Goal: Answer question/provide support: Share knowledge or assist other users

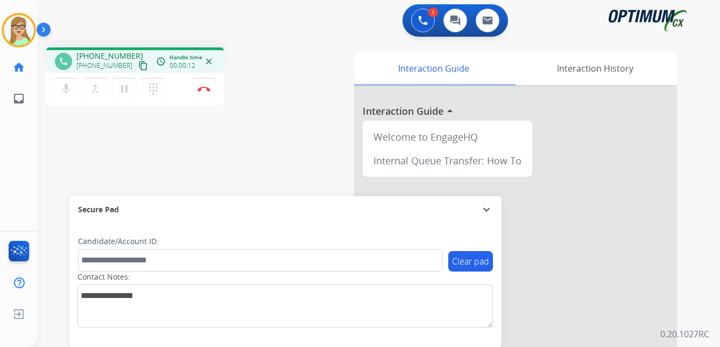
drag, startPoint x: 132, startPoint y: 67, endPoint x: 93, endPoint y: 77, distance: 40.6
click at [138, 67] on mat-icon "content_copy" at bounding box center [143, 66] width 10 height 10
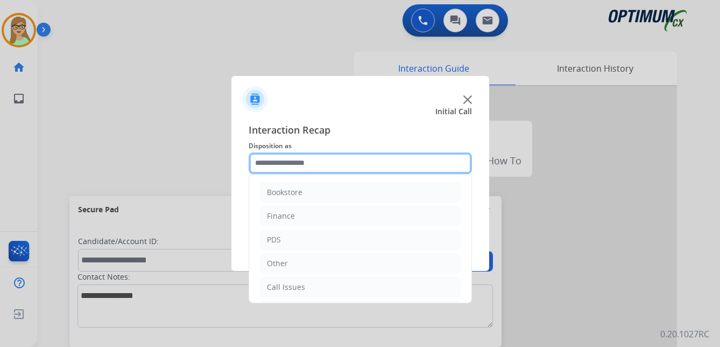
click at [273, 167] on input "text" at bounding box center [360, 163] width 223 height 22
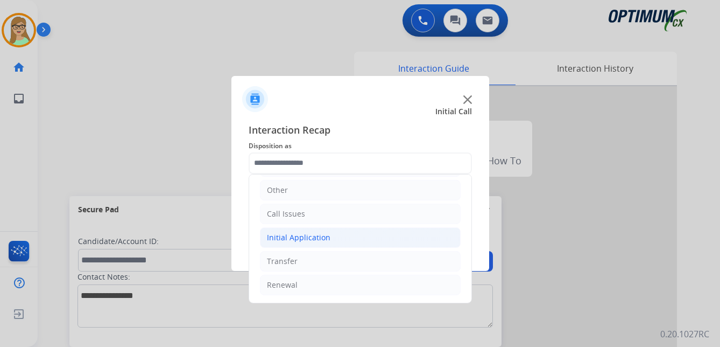
click at [303, 235] on div "Initial Application" at bounding box center [298, 237] width 63 height 11
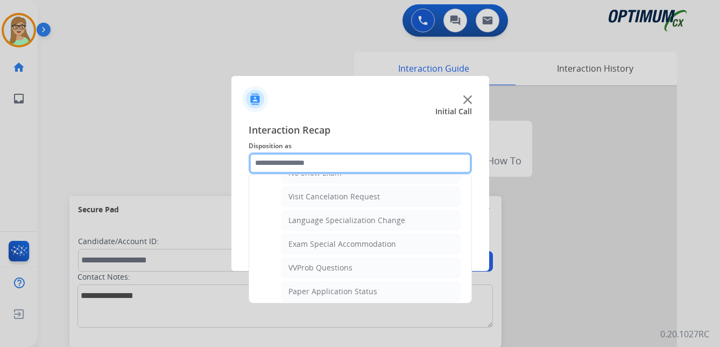
scroll to position [557, 0]
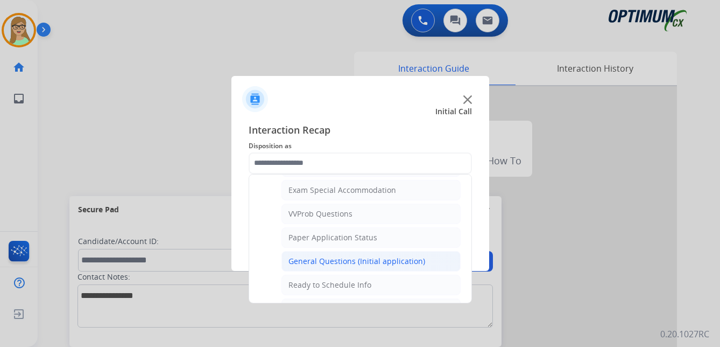
click at [350, 260] on div "General Questions (Initial application)" at bounding box center [356, 261] width 137 height 11
type input "**********"
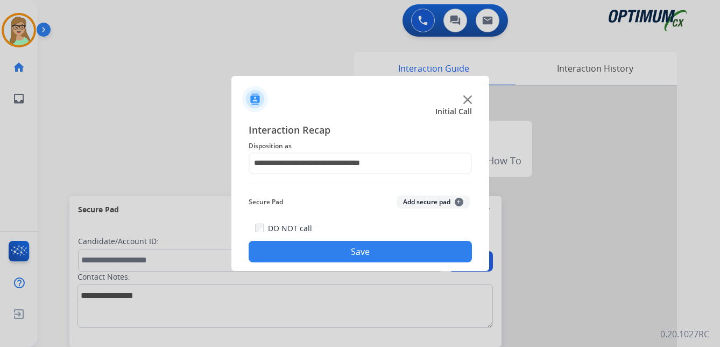
click at [330, 255] on button "Save" at bounding box center [360, 252] width 223 height 22
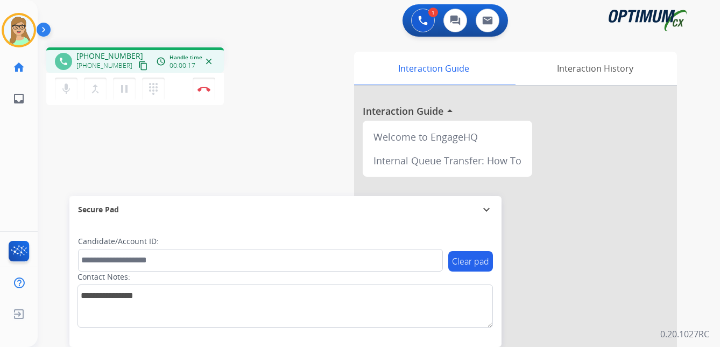
click at [138, 68] on mat-icon "content_copy" at bounding box center [143, 66] width 10 height 10
click at [204, 87] on img at bounding box center [203, 88] width 13 height 5
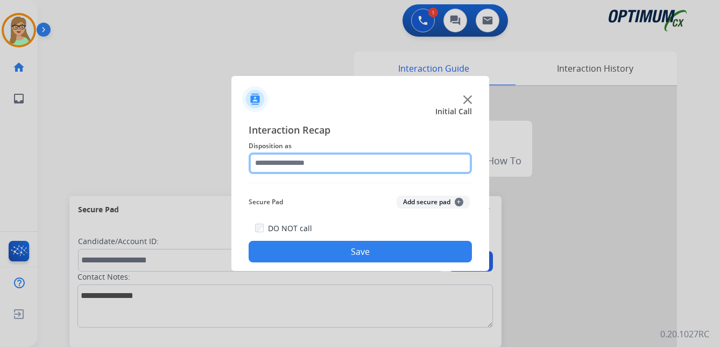
click at [268, 165] on input "text" at bounding box center [360, 163] width 223 height 22
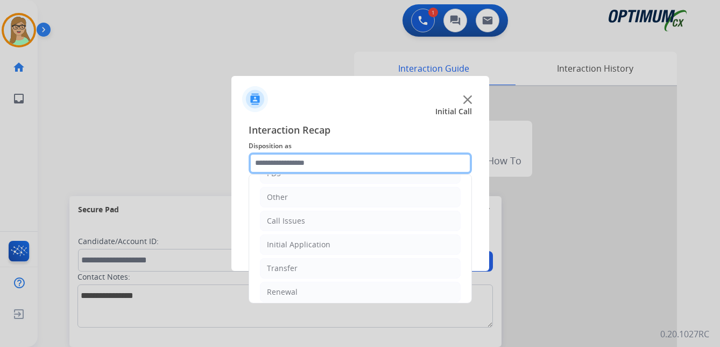
scroll to position [73, 0]
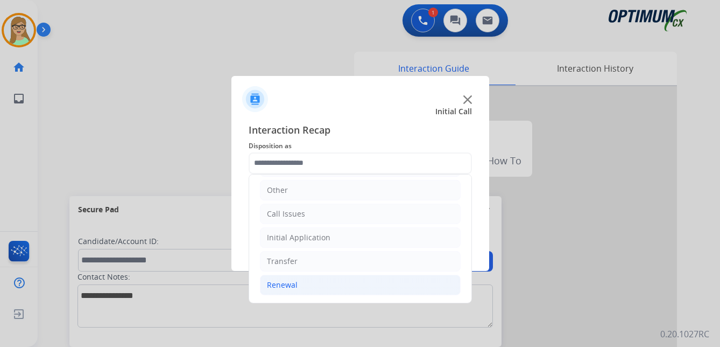
click at [281, 284] on div "Renewal" at bounding box center [282, 284] width 31 height 11
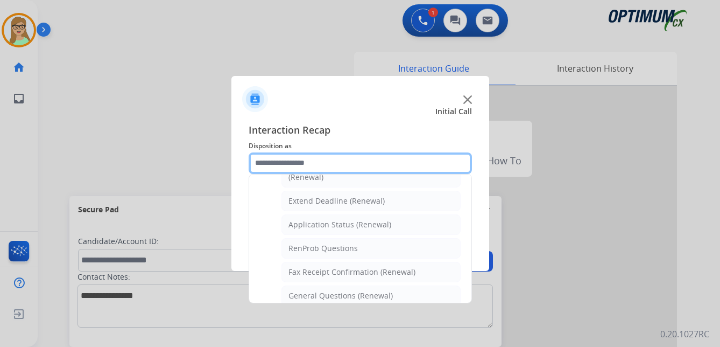
scroll to position [235, 0]
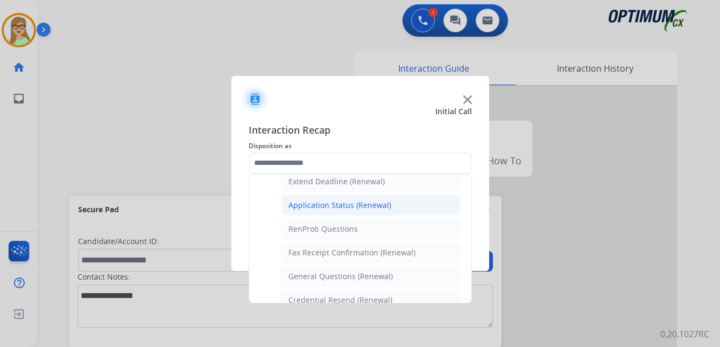
click at [335, 204] on div "Application Status (Renewal)" at bounding box center [339, 205] width 103 height 11
type input "**********"
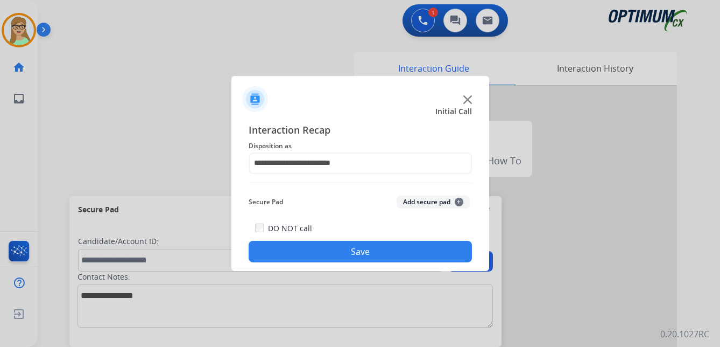
click at [299, 251] on button "Save" at bounding box center [360, 252] width 223 height 22
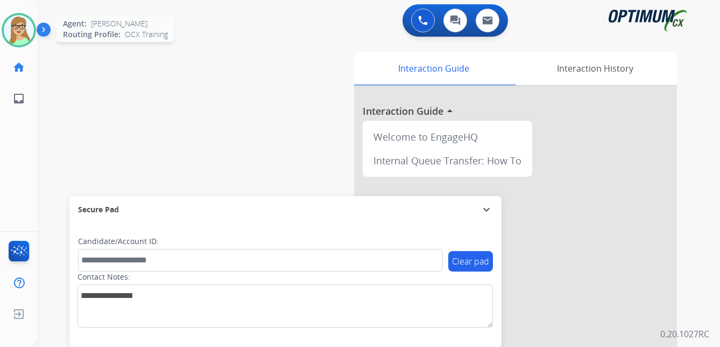
click at [16, 37] on img at bounding box center [19, 30] width 30 height 30
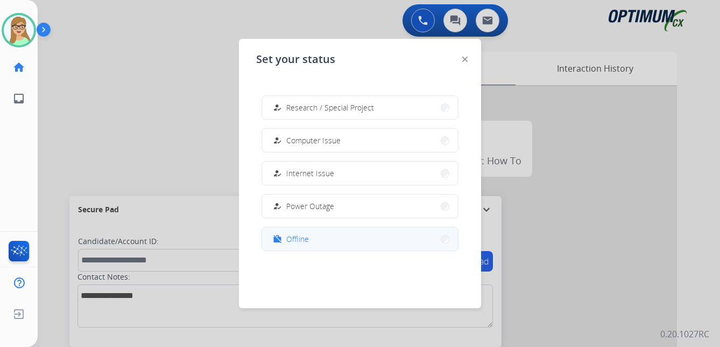
scroll to position [215, 0]
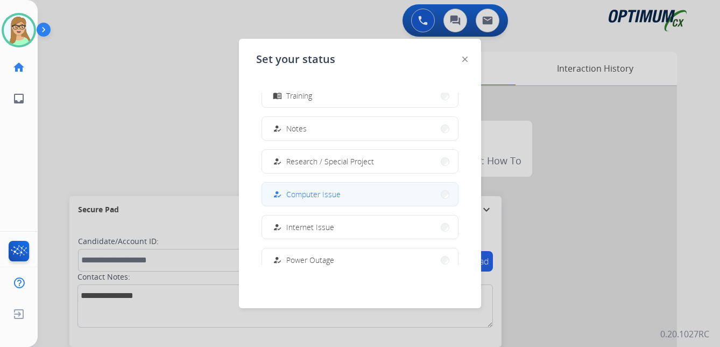
click at [329, 195] on span "Computer Issue" at bounding box center [313, 193] width 54 height 11
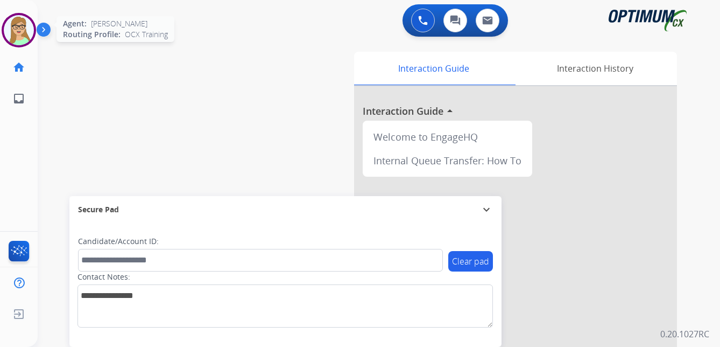
click at [24, 33] on img at bounding box center [19, 30] width 30 height 30
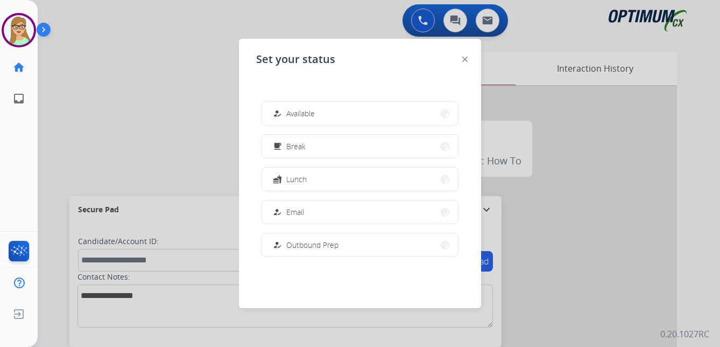
click at [294, 114] on span "Available" at bounding box center [300, 113] width 29 height 11
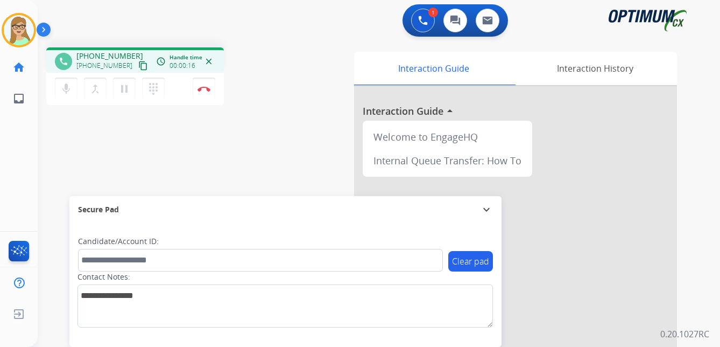
click at [138, 65] on mat-icon "content_copy" at bounding box center [143, 66] width 10 height 10
click at [204, 84] on button "Disconnect" at bounding box center [204, 88] width 23 height 23
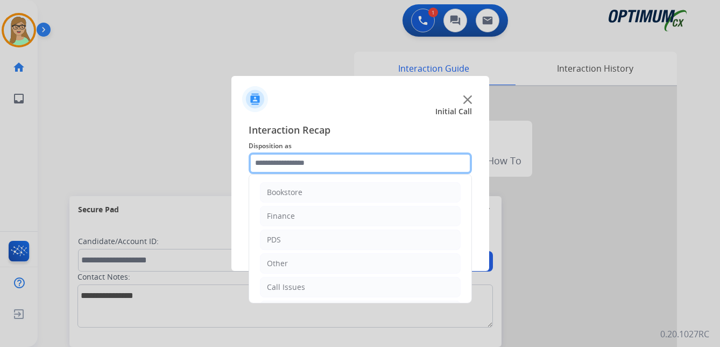
click at [288, 164] on input "text" at bounding box center [360, 163] width 223 height 22
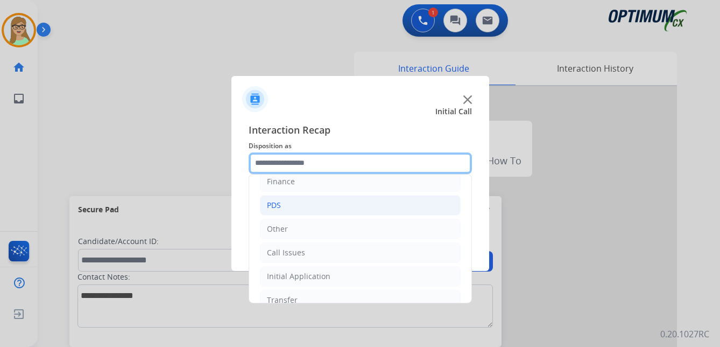
scroll to position [73, 0]
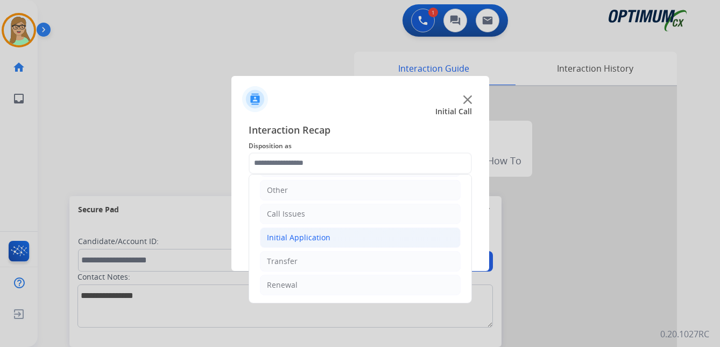
click at [314, 237] on div "Initial Application" at bounding box center [298, 237] width 63 height 11
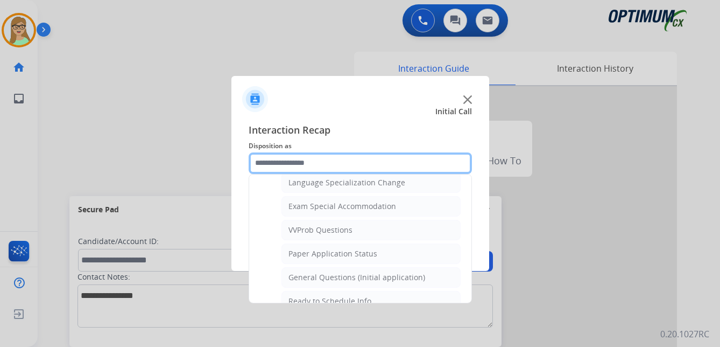
scroll to position [557, 0]
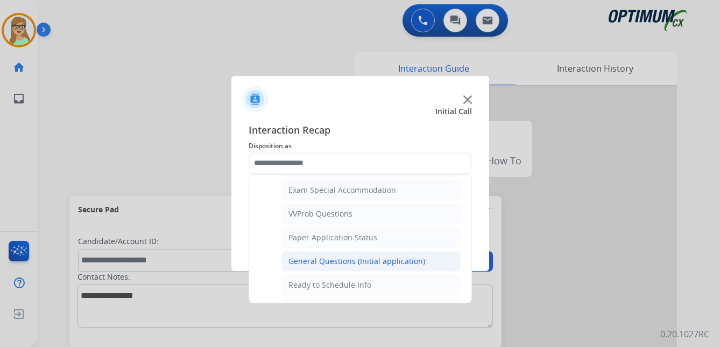
click at [332, 260] on div "General Questions (Initial application)" at bounding box center [356, 261] width 137 height 11
type input "**********"
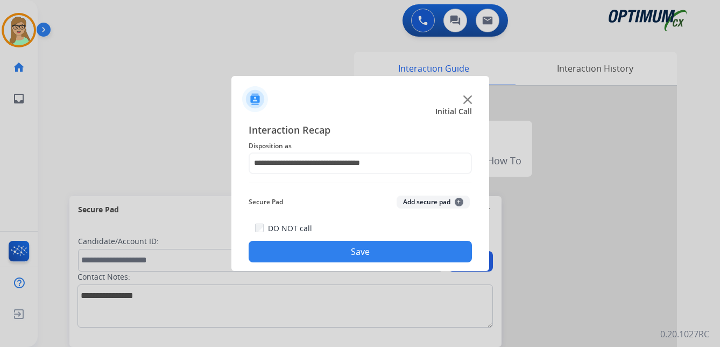
drag, startPoint x: 334, startPoint y: 253, endPoint x: 259, endPoint y: 250, distance: 74.3
click at [310, 254] on button "Save" at bounding box center [360, 252] width 223 height 22
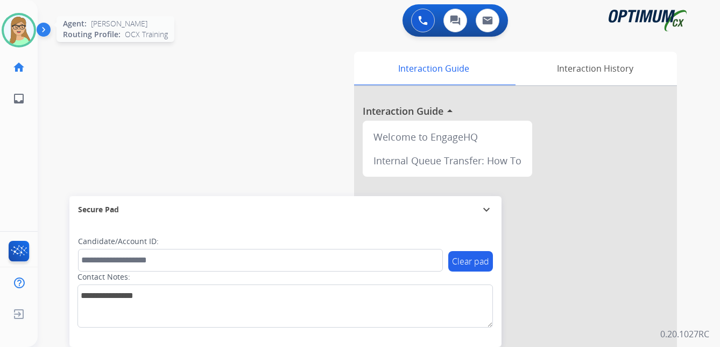
click at [25, 24] on img at bounding box center [19, 30] width 30 height 30
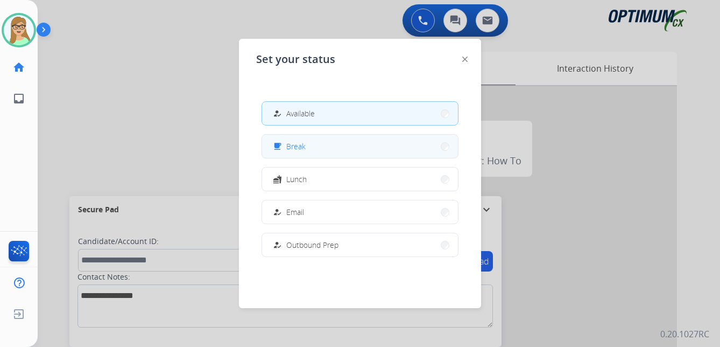
click at [296, 147] on span "Break" at bounding box center [295, 145] width 19 height 11
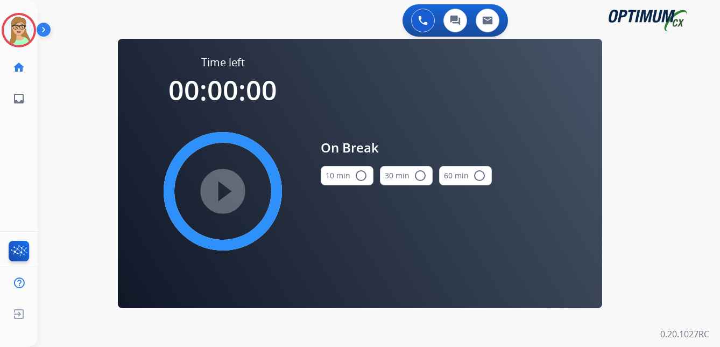
click at [362, 177] on mat-icon "radio_button_unchecked" at bounding box center [361, 175] width 13 height 13
drag, startPoint x: 241, startPoint y: 192, endPoint x: 306, endPoint y: 346, distance: 167.1
click at [229, 193] on mat-icon "play_circle_filled" at bounding box center [222, 191] width 13 height 13
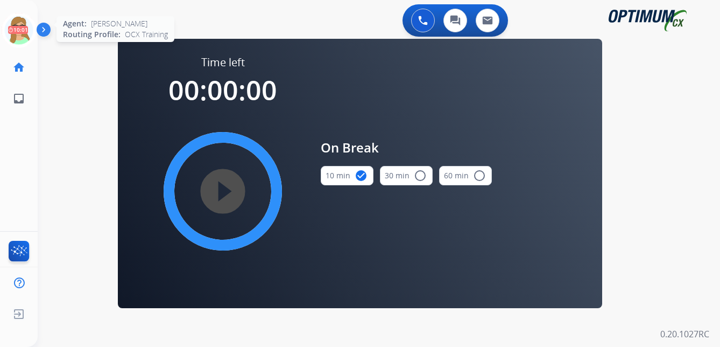
click at [17, 31] on icon at bounding box center [19, 30] width 35 height 35
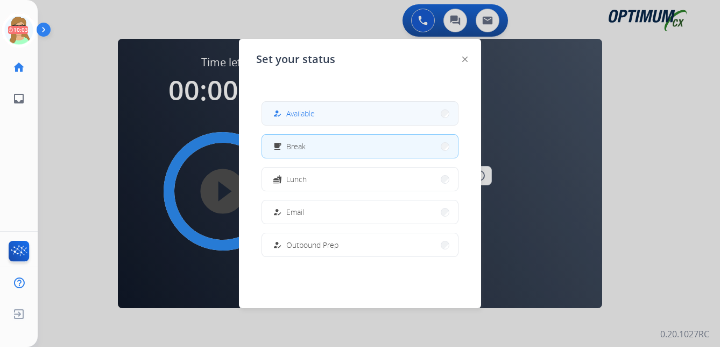
click at [304, 115] on span "Available" at bounding box center [300, 113] width 29 height 11
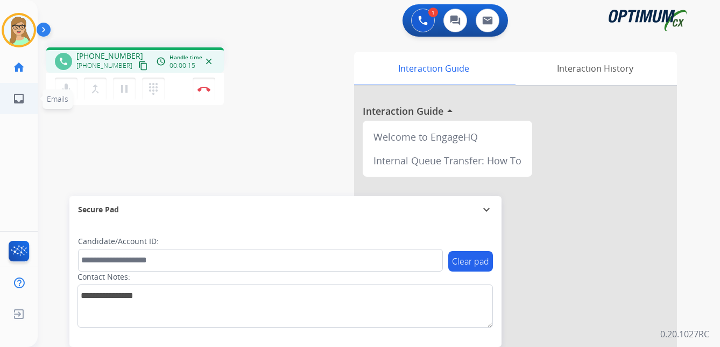
drag, startPoint x: 131, startPoint y: 65, endPoint x: 1, endPoint y: 99, distance: 134.6
click at [138, 66] on mat-icon "content_copy" at bounding box center [143, 66] width 10 height 10
click at [204, 88] on img at bounding box center [203, 88] width 13 height 5
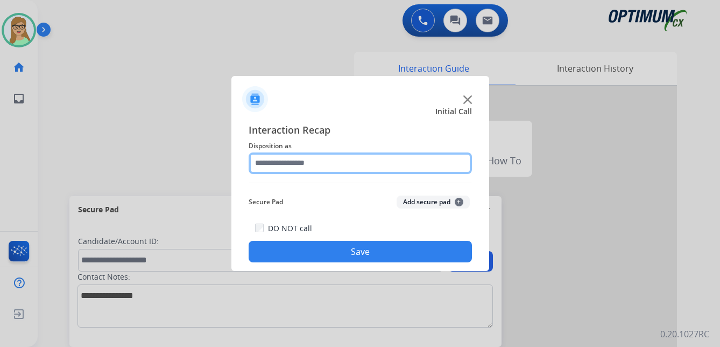
click at [296, 163] on input "text" at bounding box center [360, 163] width 223 height 22
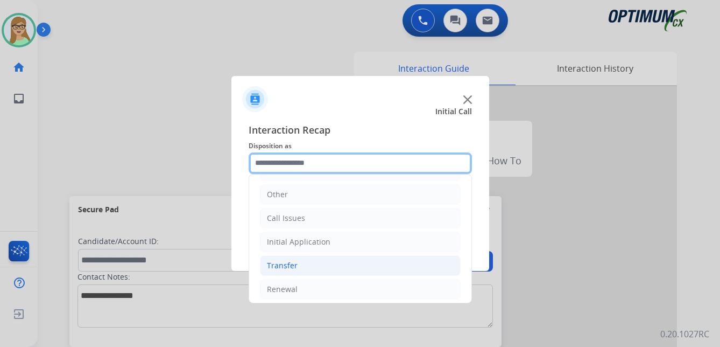
scroll to position [73, 0]
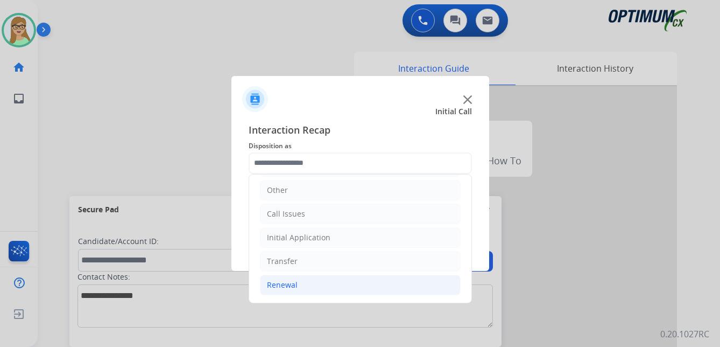
click at [282, 282] on div "Renewal" at bounding box center [282, 284] width 31 height 11
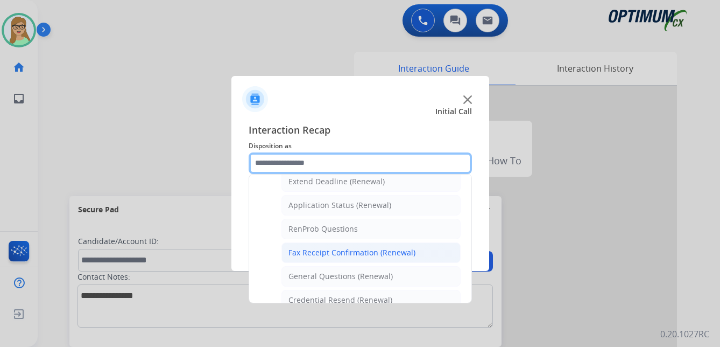
scroll to position [288, 0]
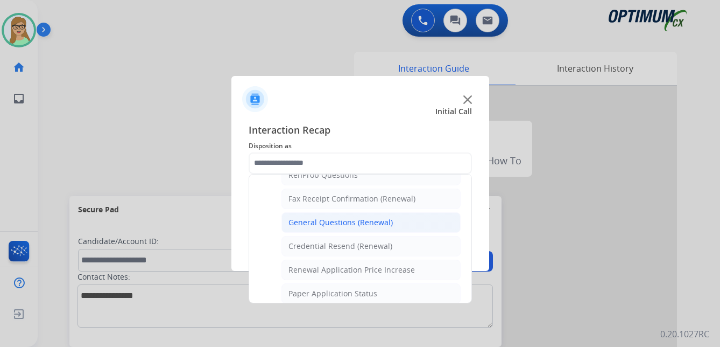
click at [340, 223] on div "General Questions (Renewal)" at bounding box center [340, 222] width 104 height 11
type input "**********"
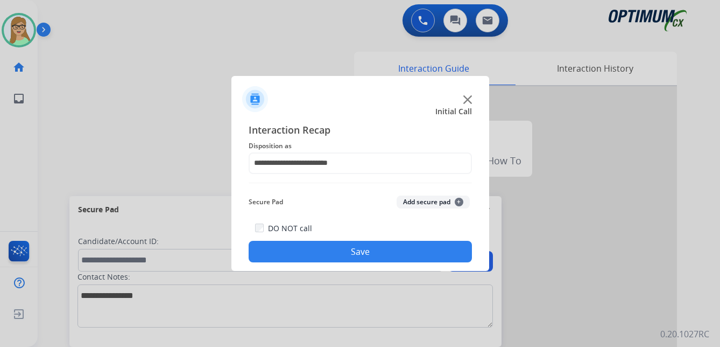
drag, startPoint x: 316, startPoint y: 256, endPoint x: 278, endPoint y: 256, distance: 38.2
click at [313, 256] on button "Save" at bounding box center [360, 252] width 223 height 22
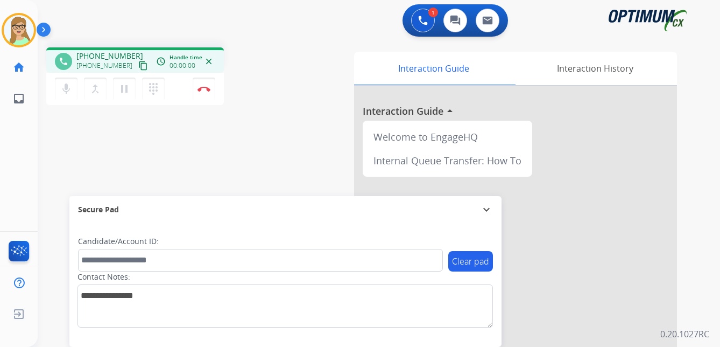
click at [141, 124] on div "phone [PHONE_NUMBER] [PHONE_NUMBER] content_copy access_time Call metrics Queue…" at bounding box center [366, 263] width 656 height 449
click at [138, 66] on mat-icon "content_copy" at bounding box center [143, 66] width 10 height 10
click at [203, 88] on img at bounding box center [203, 88] width 13 height 5
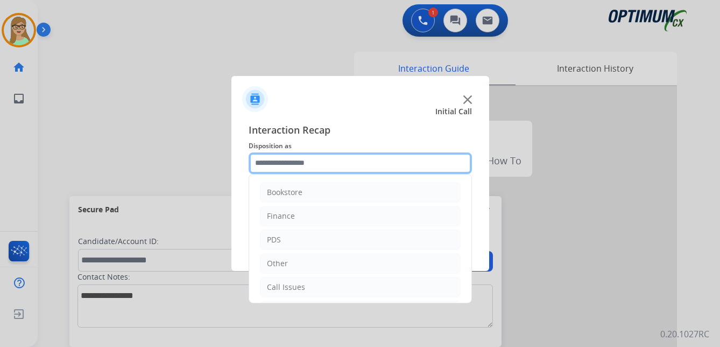
click at [288, 167] on input "text" at bounding box center [360, 163] width 223 height 22
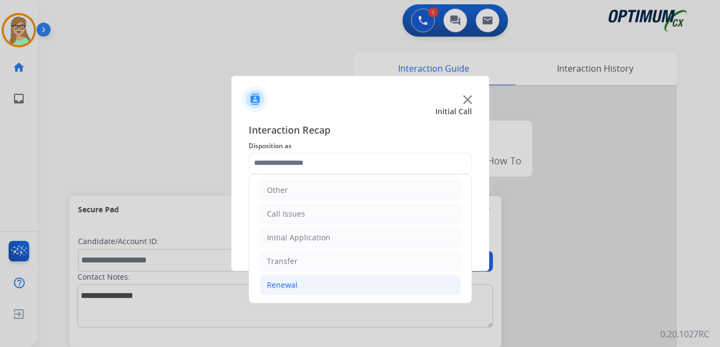
click at [287, 285] on div "Renewal" at bounding box center [282, 284] width 31 height 11
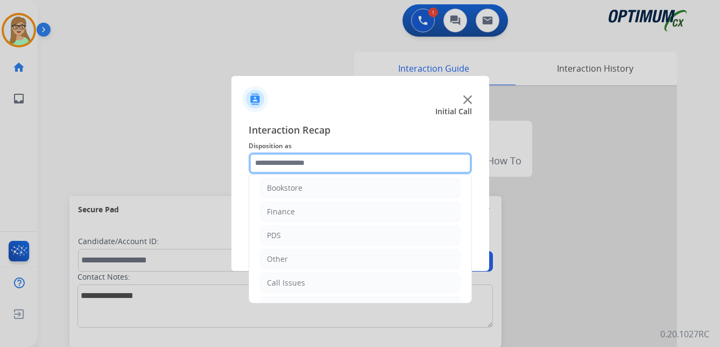
scroll to position [0, 0]
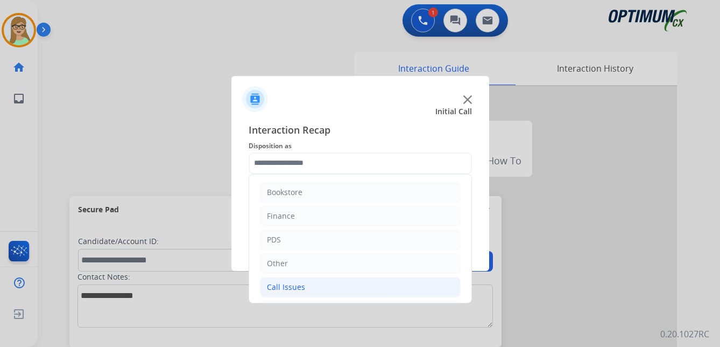
click at [290, 286] on div "Call Issues" at bounding box center [286, 286] width 38 height 11
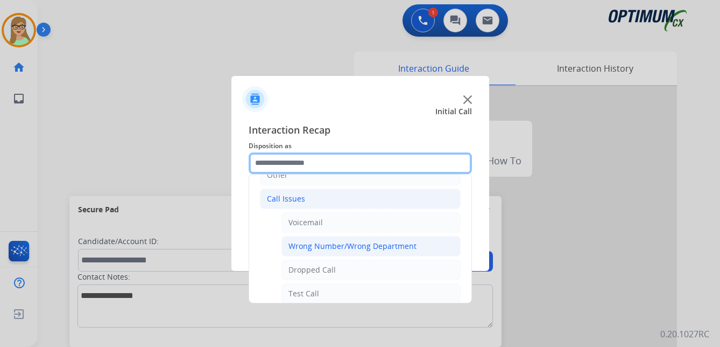
scroll to position [108, 0]
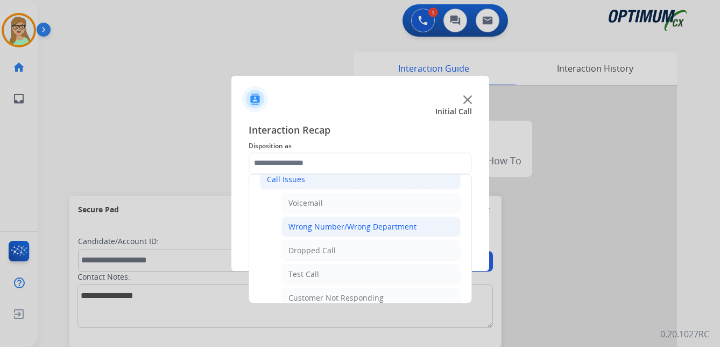
click at [365, 226] on div "Wrong Number/Wrong Department" at bounding box center [352, 226] width 128 height 11
type input "**********"
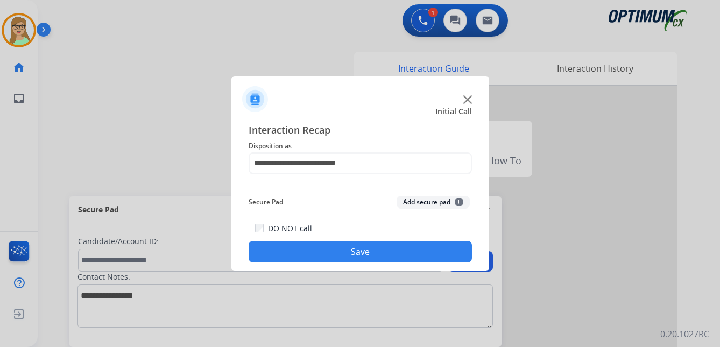
click at [359, 255] on button "Save" at bounding box center [360, 252] width 223 height 22
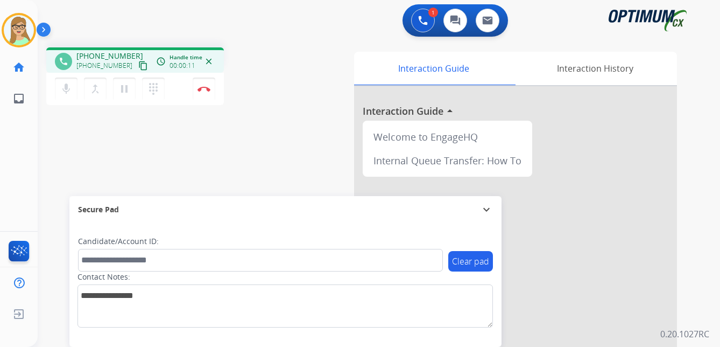
click at [138, 66] on mat-icon "content_copy" at bounding box center [143, 66] width 10 height 10
click at [155, 90] on mat-icon "dialpad" at bounding box center [153, 88] width 13 height 13
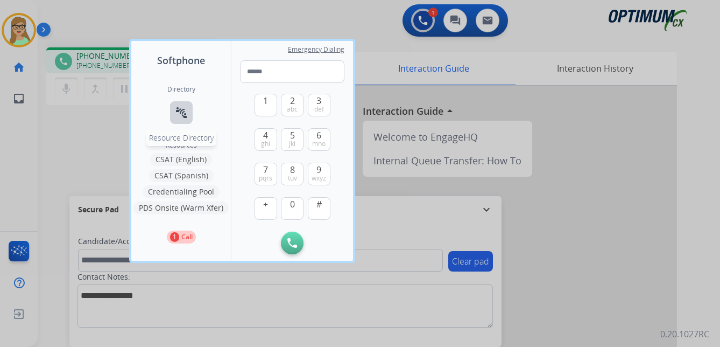
click at [185, 118] on mat-icon "connect_without_contact" at bounding box center [181, 112] width 13 height 13
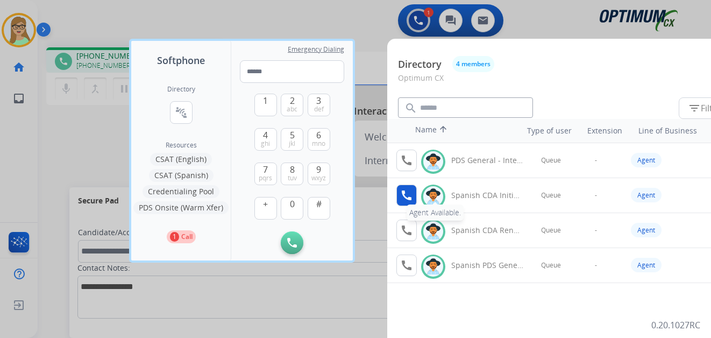
click at [411, 192] on mat-icon "call" at bounding box center [406, 195] width 13 height 13
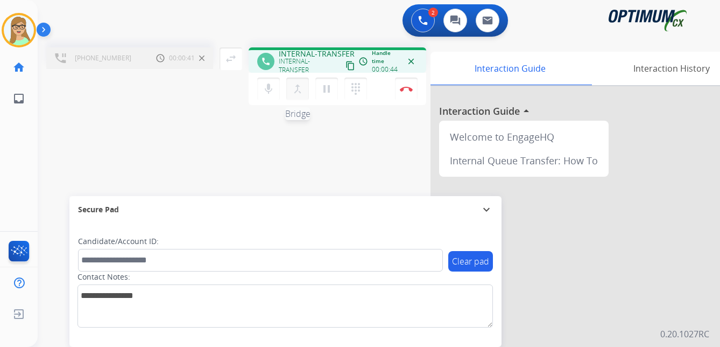
click at [298, 91] on mat-icon "merge_type" at bounding box center [297, 88] width 13 height 13
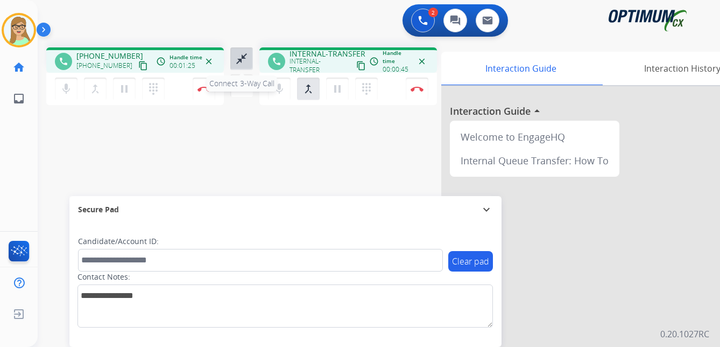
click at [238, 61] on mat-icon "close_fullscreen" at bounding box center [241, 58] width 13 height 13
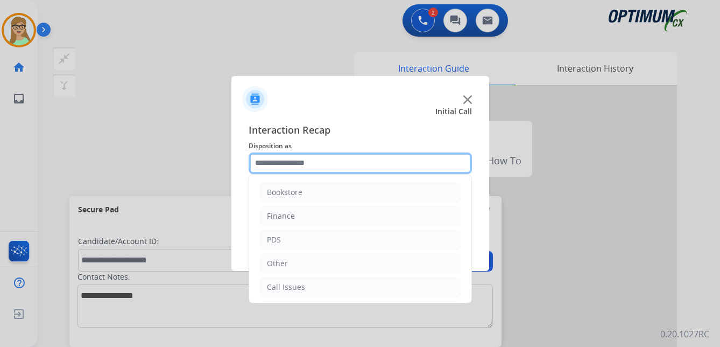
click at [289, 158] on input "text" at bounding box center [360, 163] width 223 height 22
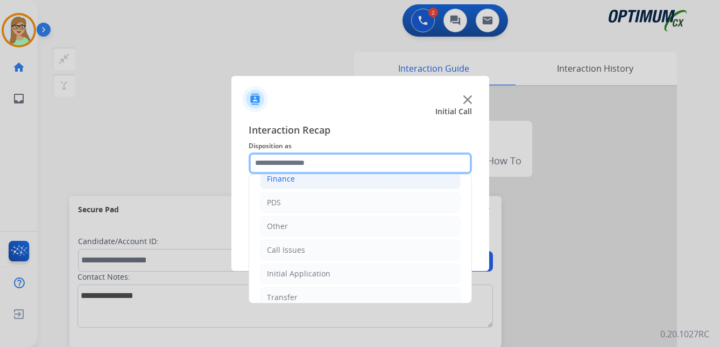
scroll to position [73, 0]
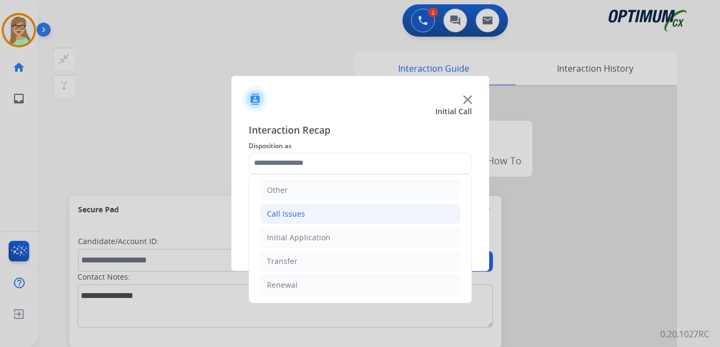
click at [292, 211] on div "Call Issues" at bounding box center [286, 213] width 38 height 11
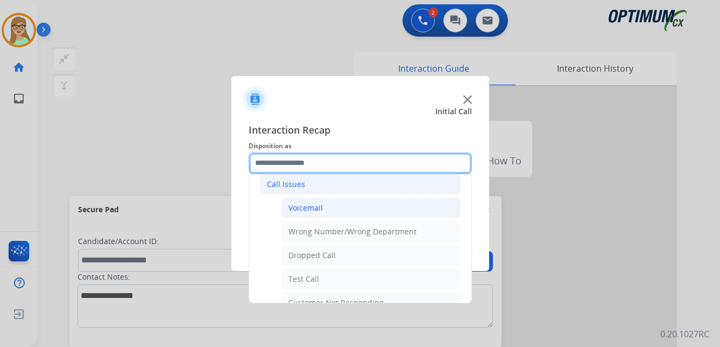
scroll to position [127, 0]
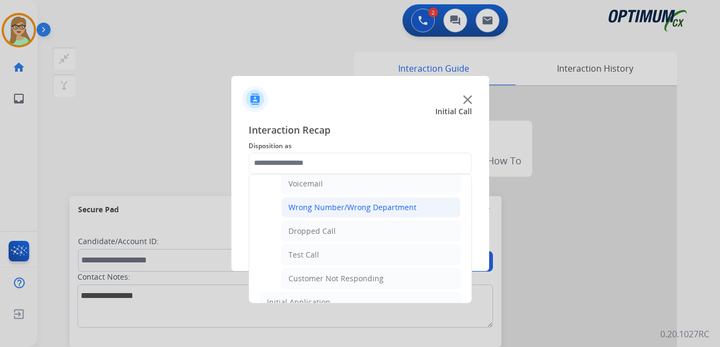
click at [347, 210] on div "Wrong Number/Wrong Department" at bounding box center [352, 207] width 128 height 11
type input "**********"
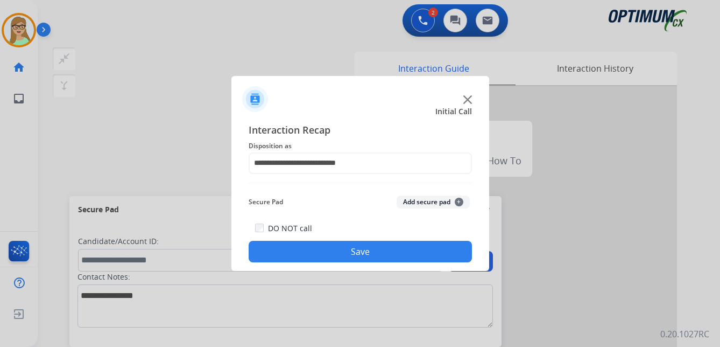
click at [336, 239] on div "DO NOT call Save" at bounding box center [360, 241] width 223 height 41
click at [313, 251] on button "Save" at bounding box center [360, 252] width 223 height 22
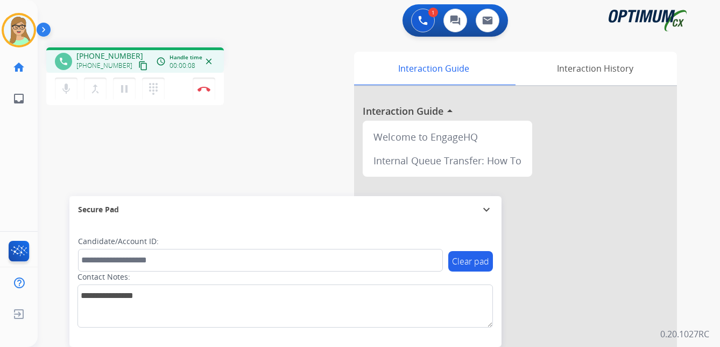
click at [138, 65] on mat-icon "content_copy" at bounding box center [143, 66] width 10 height 10
click at [206, 88] on img at bounding box center [203, 88] width 13 height 5
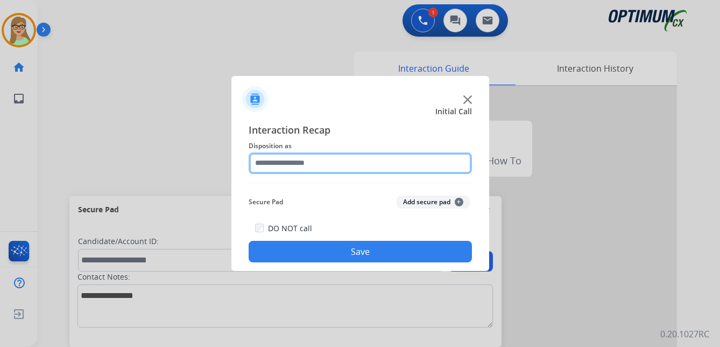
click at [279, 158] on input "text" at bounding box center [360, 163] width 223 height 22
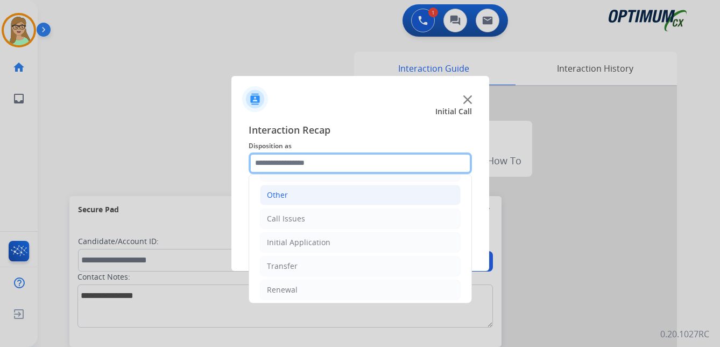
scroll to position [73, 0]
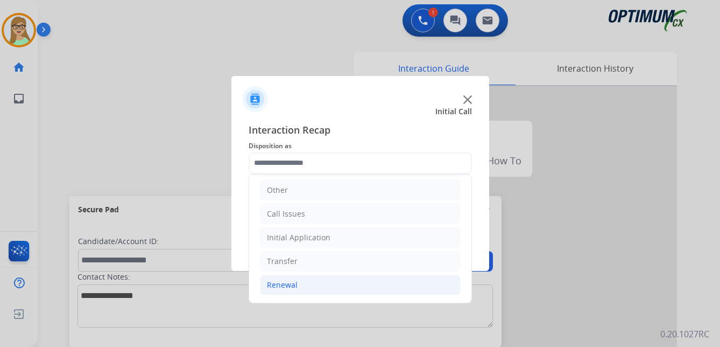
click at [285, 286] on div "Renewal" at bounding box center [282, 284] width 31 height 11
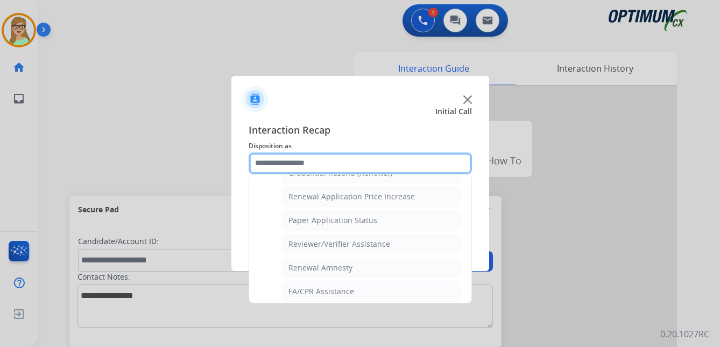
scroll to position [254, 0]
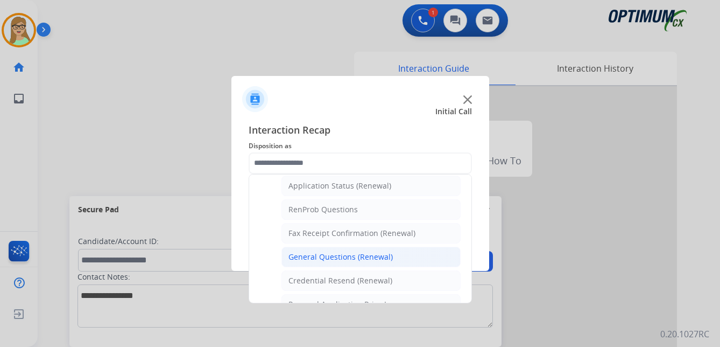
click at [334, 254] on div "General Questions (Renewal)" at bounding box center [340, 256] width 104 height 11
type input "**********"
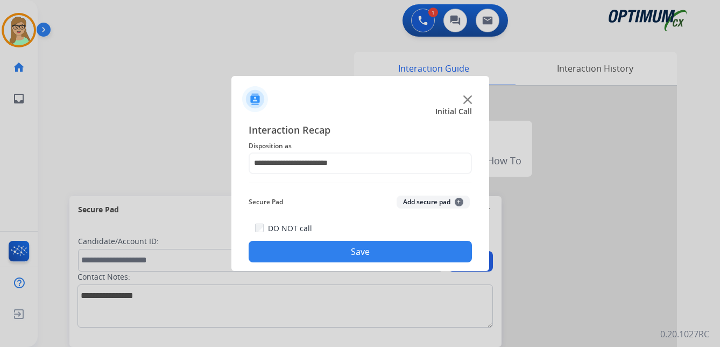
click at [332, 257] on button "Save" at bounding box center [360, 252] width 223 height 22
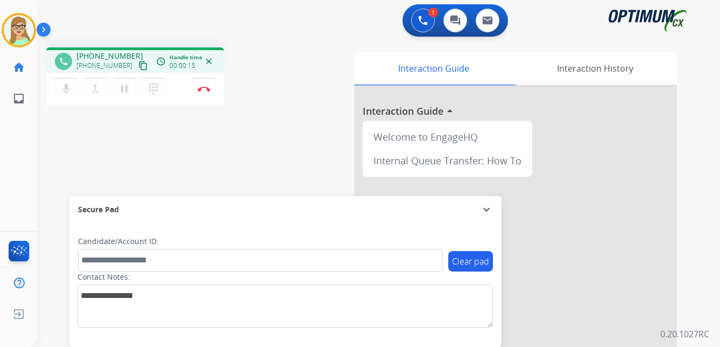
click at [138, 67] on mat-icon "content_copy" at bounding box center [143, 66] width 10 height 10
click at [204, 87] on img at bounding box center [203, 88] width 13 height 5
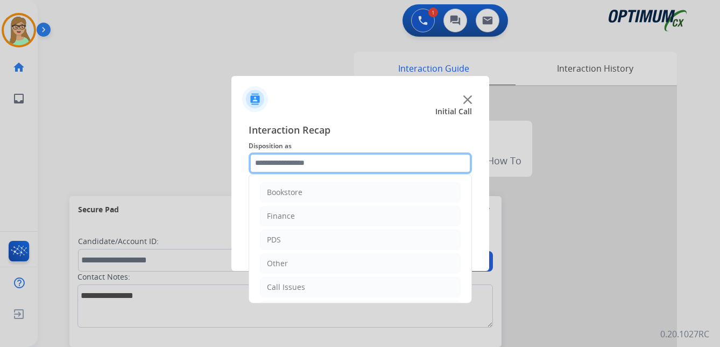
click at [301, 162] on input "text" at bounding box center [360, 163] width 223 height 22
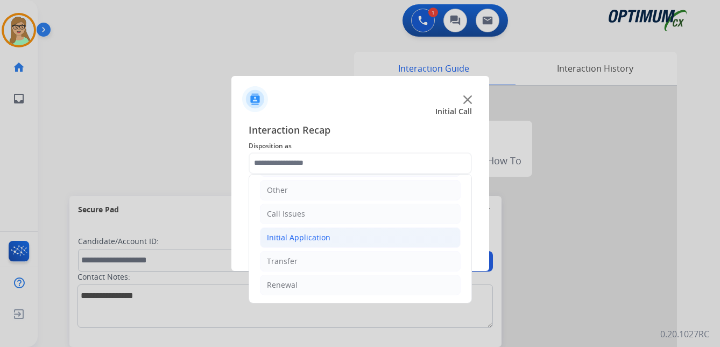
click at [291, 240] on div "Initial Application" at bounding box center [298, 237] width 63 height 11
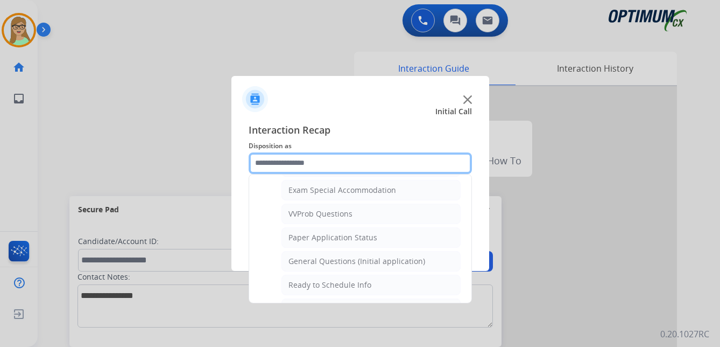
scroll to position [611, 0]
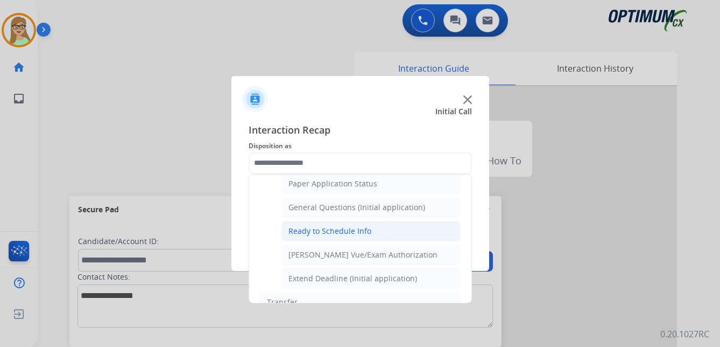
click at [321, 233] on div "Ready to Schedule Info" at bounding box center [329, 230] width 83 height 11
type input "**********"
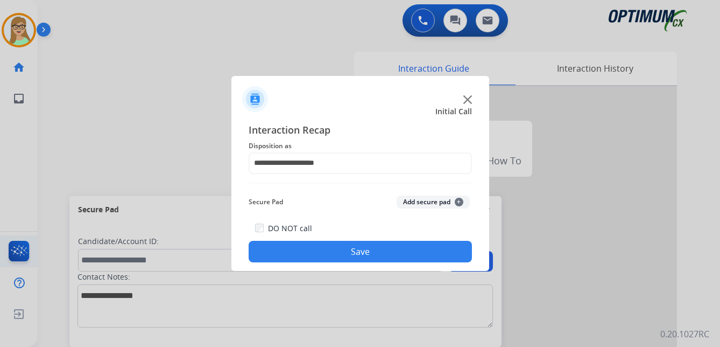
drag, startPoint x: 273, startPoint y: 256, endPoint x: 19, endPoint y: 251, distance: 253.5
click at [265, 256] on button "Save" at bounding box center [360, 252] width 223 height 22
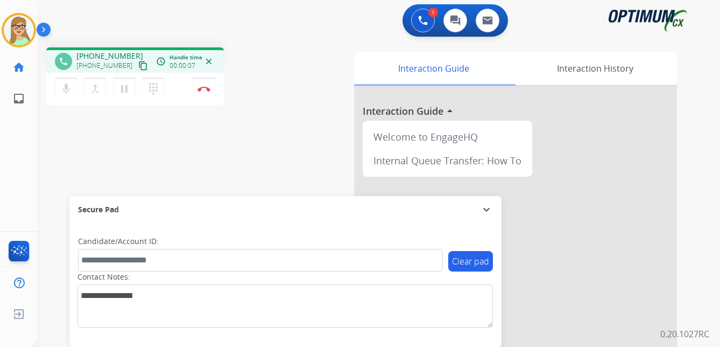
click at [123, 128] on div "phone [PHONE_NUMBER] [PHONE_NUMBER] content_copy access_time Call metrics Queue…" at bounding box center [366, 263] width 656 height 449
click at [138, 68] on mat-icon "content_copy" at bounding box center [143, 66] width 10 height 10
click at [205, 91] on img at bounding box center [203, 88] width 13 height 5
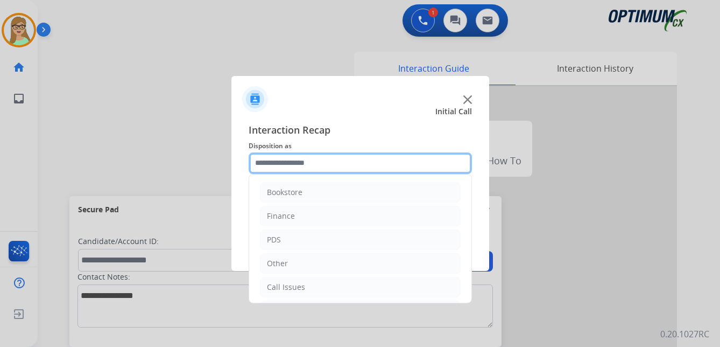
click at [260, 161] on input "text" at bounding box center [360, 163] width 223 height 22
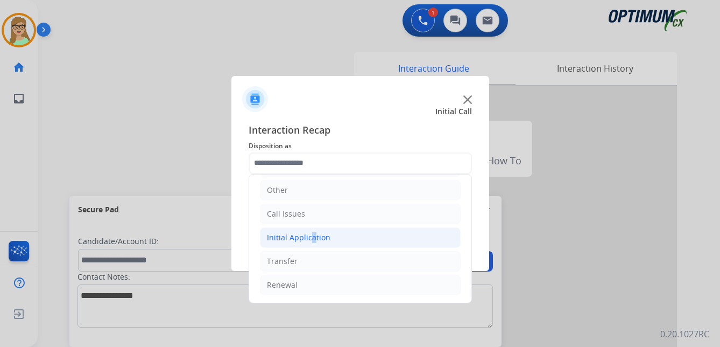
click at [307, 239] on div "Initial Application" at bounding box center [298, 237] width 63 height 11
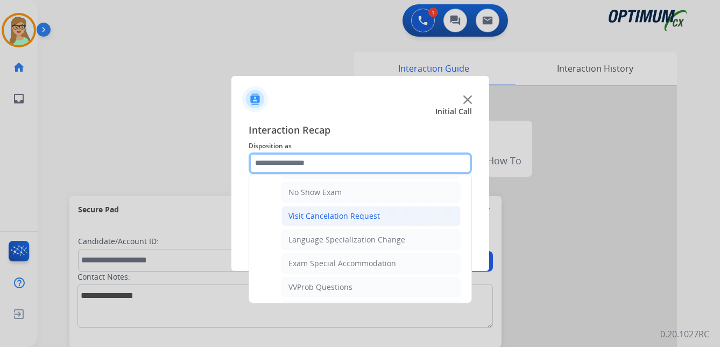
scroll to position [504, 0]
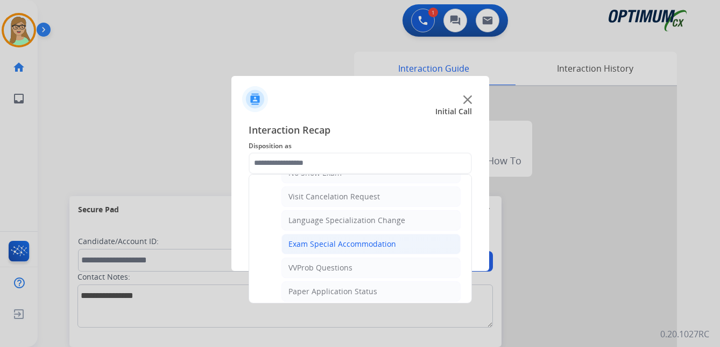
click at [309, 243] on div "Exam Special Accommodation" at bounding box center [342, 243] width 108 height 11
type input "**********"
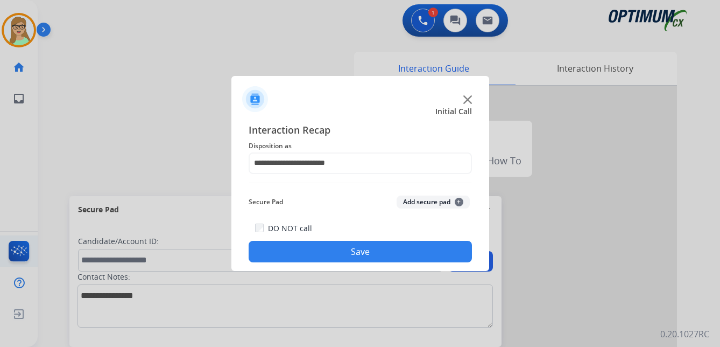
drag, startPoint x: 275, startPoint y: 252, endPoint x: 14, endPoint y: 253, distance: 261.0
click at [274, 252] on button "Save" at bounding box center [360, 252] width 223 height 22
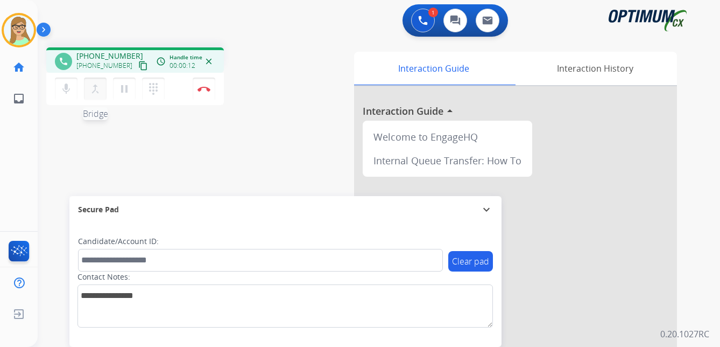
drag, startPoint x: 130, startPoint y: 68, endPoint x: 89, endPoint y: 78, distance: 42.2
click at [120, 71] on div "[PHONE_NUMBER] content_copy" at bounding box center [112, 65] width 73 height 13
click at [208, 86] on img at bounding box center [203, 88] width 13 height 5
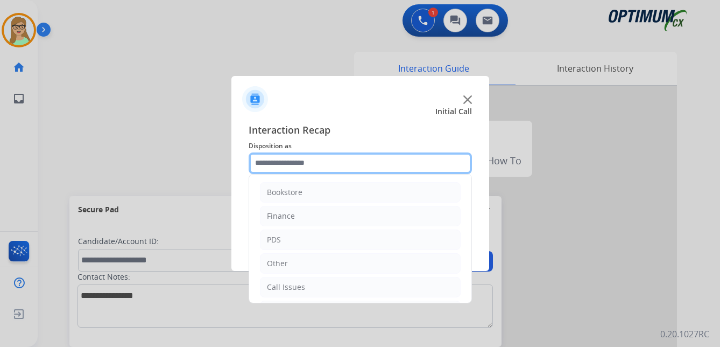
click at [274, 161] on input "text" at bounding box center [360, 163] width 223 height 22
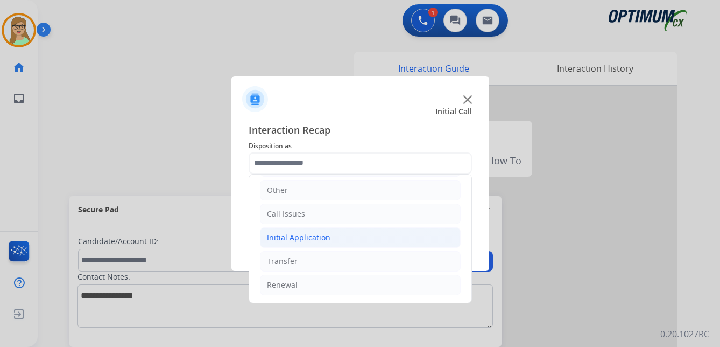
click at [309, 237] on div "Initial Application" at bounding box center [298, 237] width 63 height 11
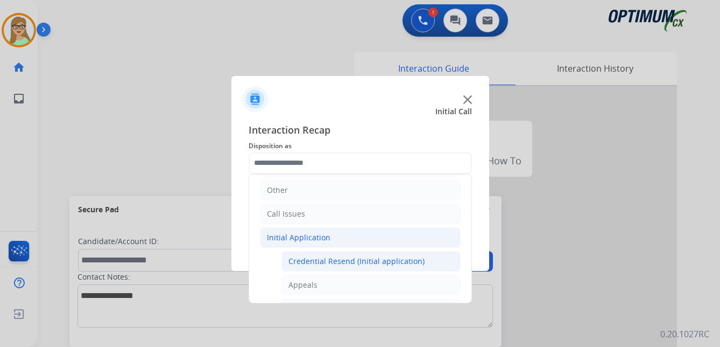
click at [342, 258] on div "Credential Resend (Initial application)" at bounding box center [356, 261] width 136 height 11
type input "**********"
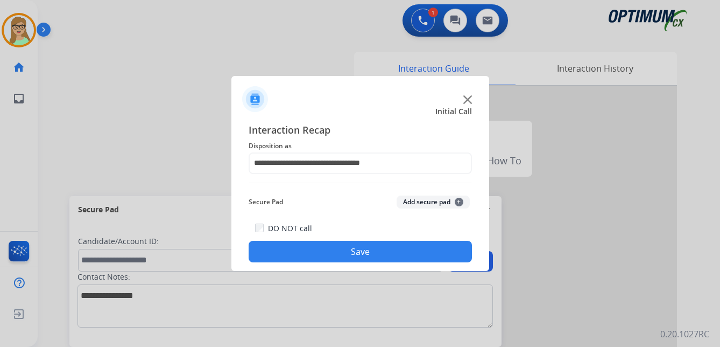
click at [314, 246] on button "Save" at bounding box center [360, 252] width 223 height 22
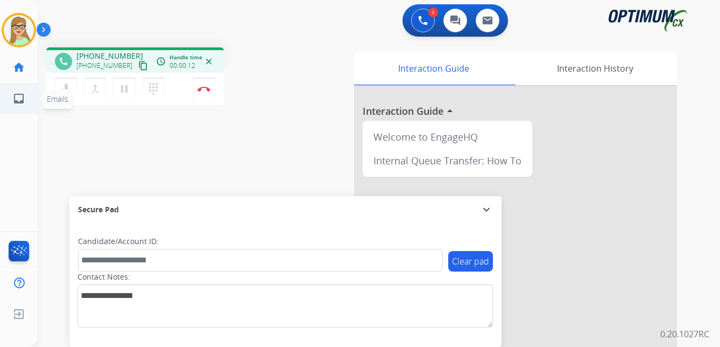
drag, startPoint x: 132, startPoint y: 68, endPoint x: 1, endPoint y: 98, distance: 134.8
click at [138, 68] on mat-icon "content_copy" at bounding box center [143, 66] width 10 height 10
click at [206, 86] on img at bounding box center [203, 88] width 13 height 5
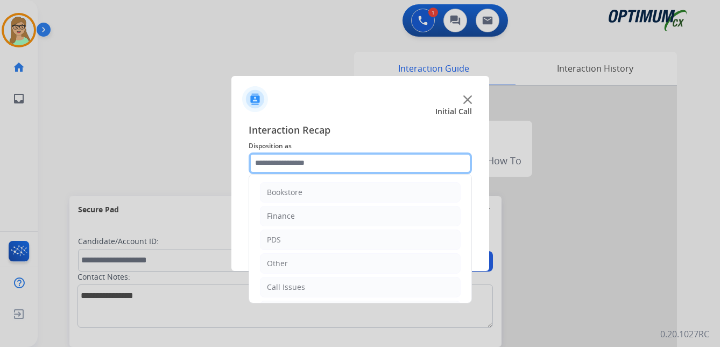
click at [281, 167] on input "text" at bounding box center [360, 163] width 223 height 22
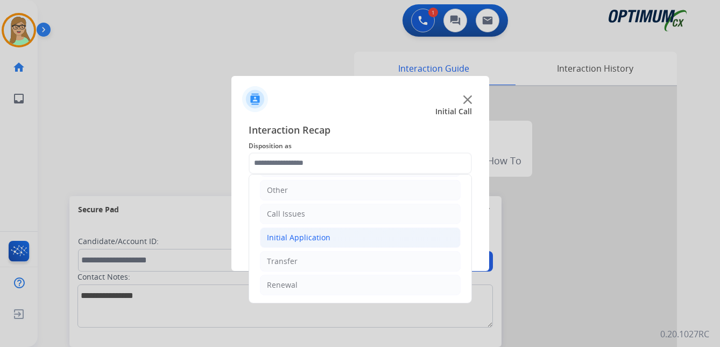
click at [316, 233] on div "Initial Application" at bounding box center [298, 237] width 63 height 11
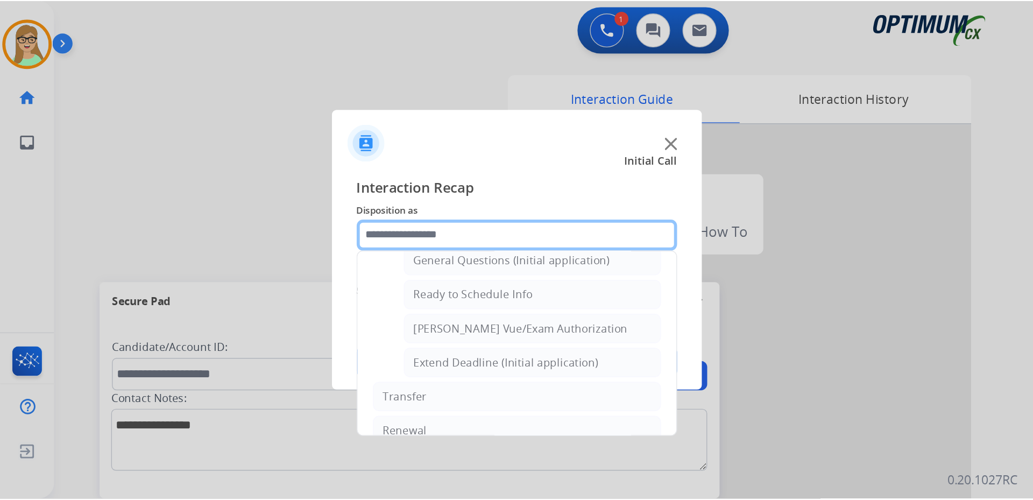
scroll to position [652, 0]
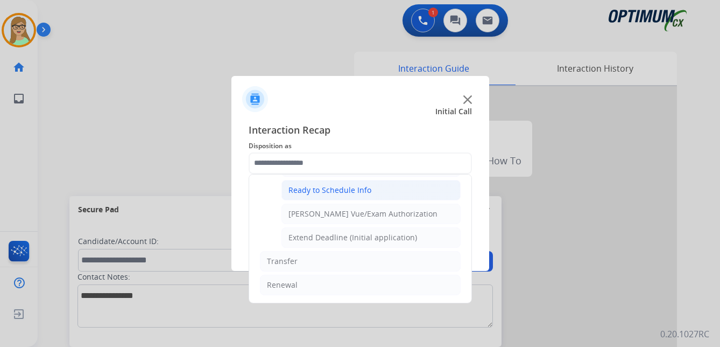
click at [314, 189] on div "Ready to Schedule Info" at bounding box center [329, 190] width 83 height 11
type input "**********"
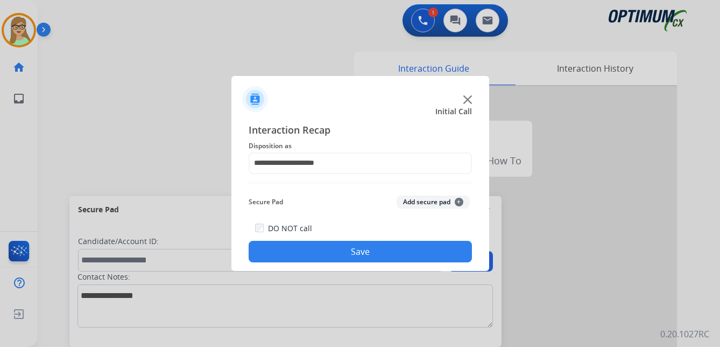
click at [309, 243] on button "Save" at bounding box center [360, 252] width 223 height 22
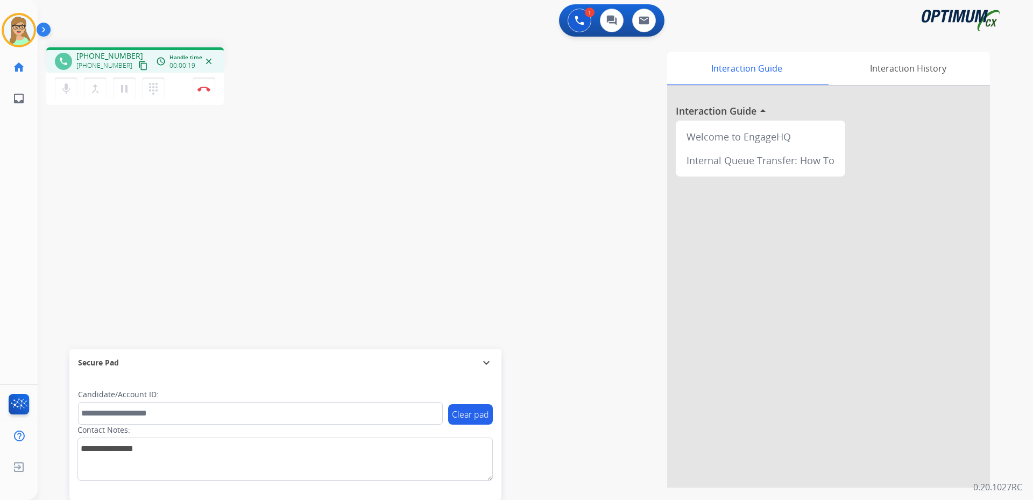
drag, startPoint x: 134, startPoint y: 67, endPoint x: 102, endPoint y: 76, distance: 33.4
click at [138, 68] on mat-icon "content_copy" at bounding box center [143, 66] width 10 height 10
click at [203, 88] on img at bounding box center [203, 88] width 13 height 5
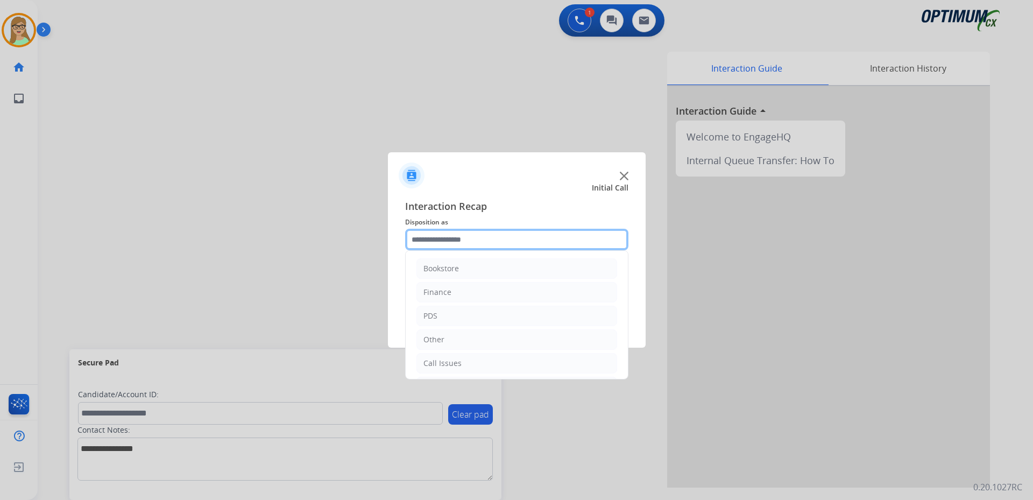
click at [434, 242] on input "text" at bounding box center [516, 240] width 223 height 22
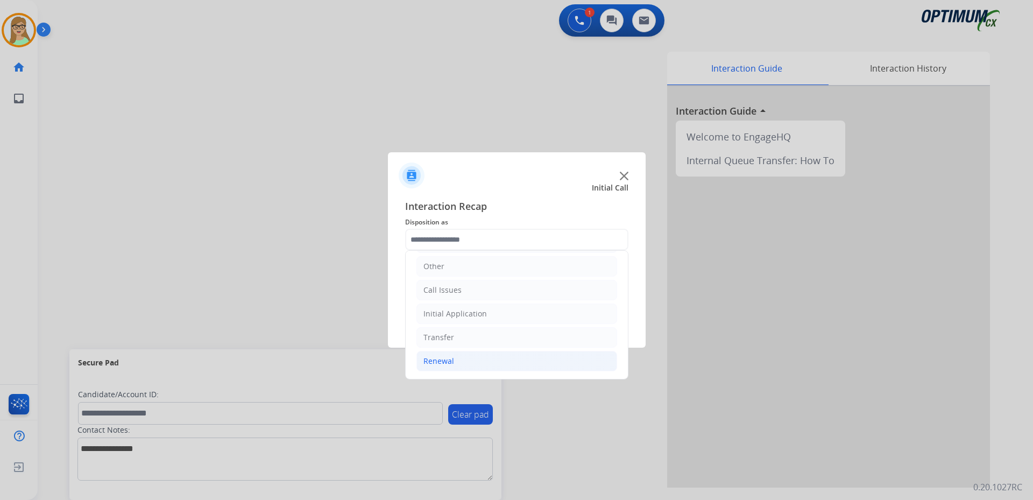
drag, startPoint x: 443, startPoint y: 362, endPoint x: 492, endPoint y: 344, distance: 52.6
click at [443, 346] on div "Renewal" at bounding box center [438, 361] width 31 height 11
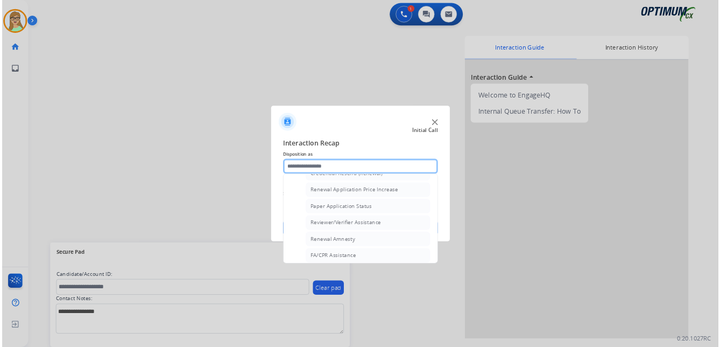
scroll to position [308, 0]
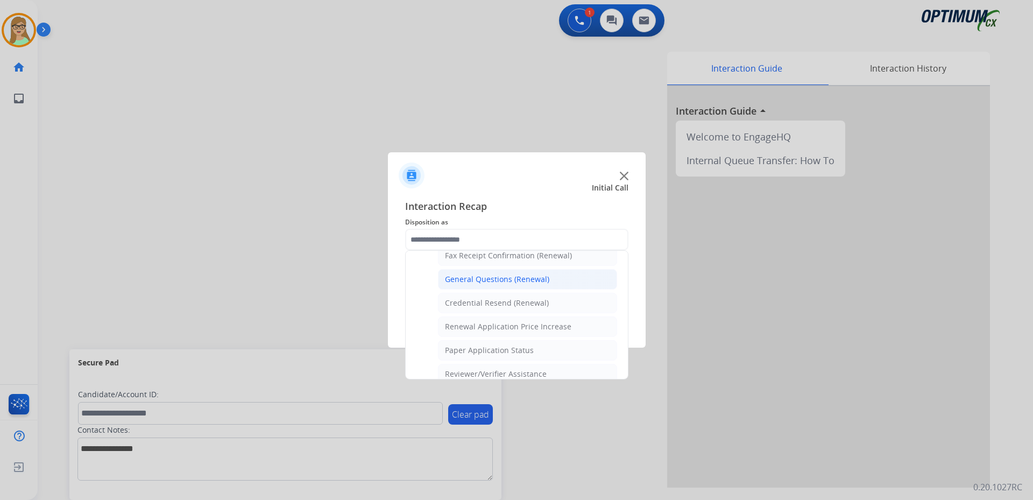
click at [483, 278] on div "General Questions (Renewal)" at bounding box center [497, 279] width 104 height 11
type input "**********"
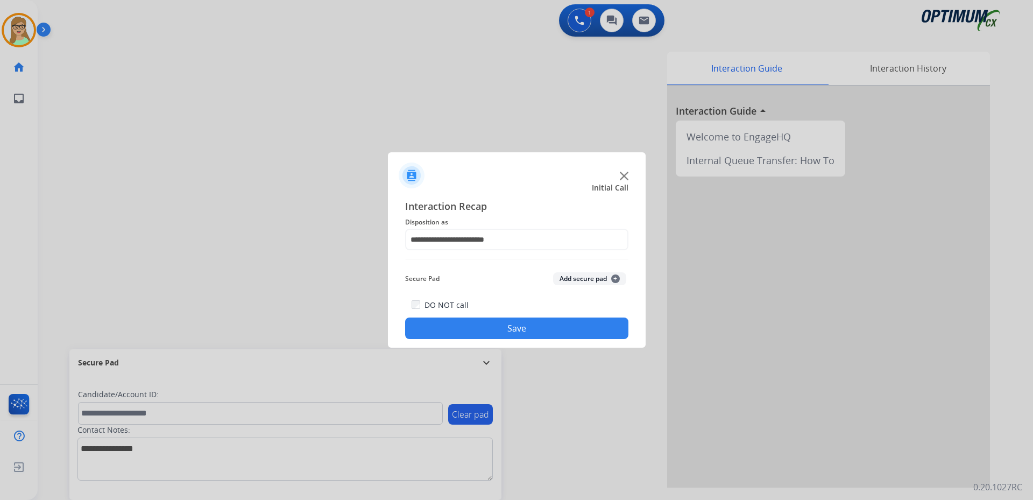
click at [483, 331] on button "Save" at bounding box center [516, 328] width 223 height 22
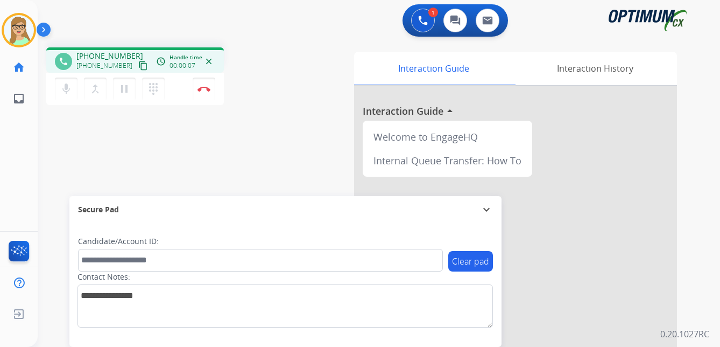
drag, startPoint x: 132, startPoint y: 66, endPoint x: 109, endPoint y: 74, distance: 24.3
click at [138, 67] on mat-icon "content_copy" at bounding box center [143, 66] width 10 height 10
click at [203, 89] on img at bounding box center [203, 88] width 13 height 5
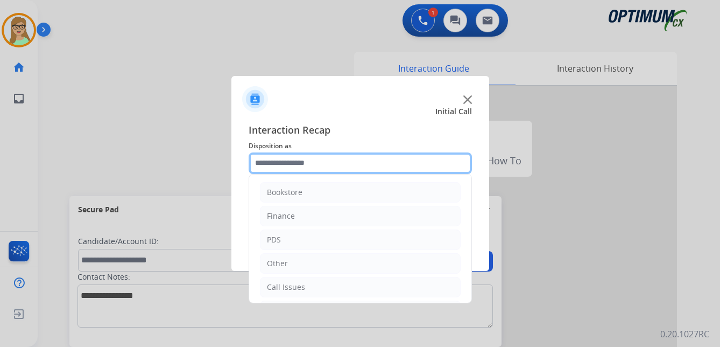
click at [278, 167] on input "text" at bounding box center [360, 163] width 223 height 22
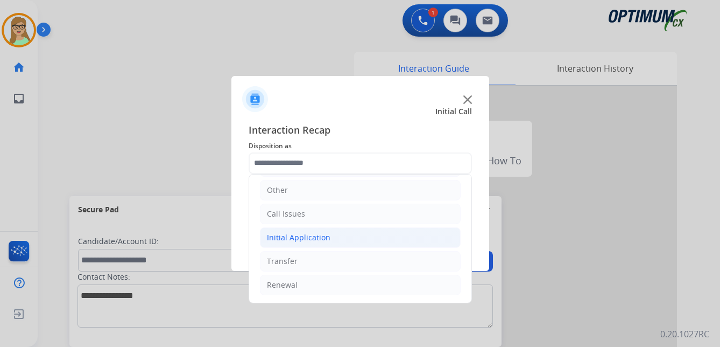
click at [297, 237] on div "Initial Application" at bounding box center [298, 237] width 63 height 11
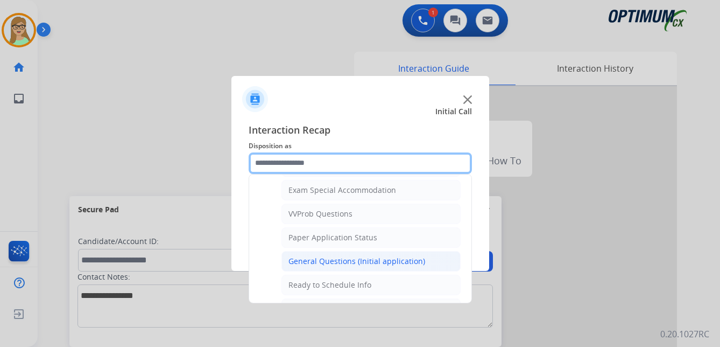
scroll to position [611, 0]
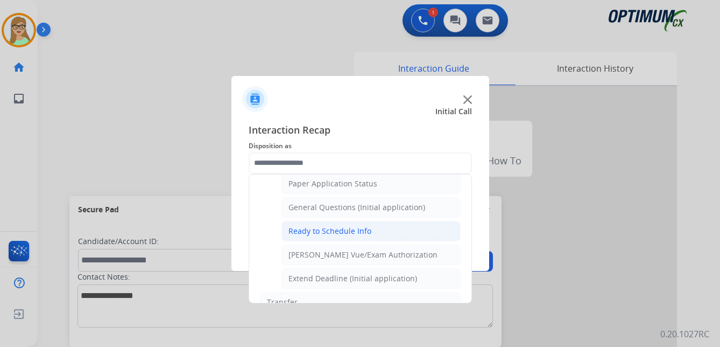
click at [310, 232] on div "Ready to Schedule Info" at bounding box center [329, 230] width 83 height 11
type input "**********"
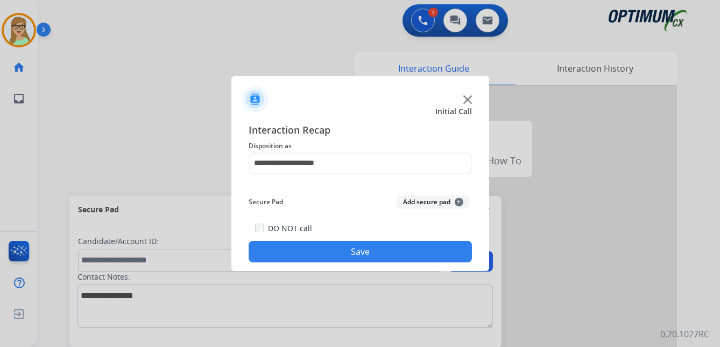
click at [299, 255] on button "Save" at bounding box center [360, 252] width 223 height 22
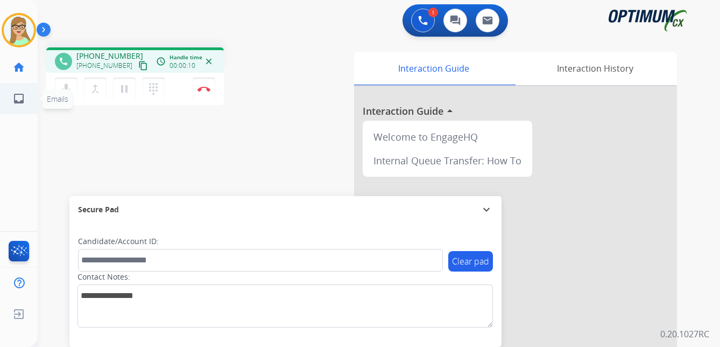
drag, startPoint x: 131, startPoint y: 65, endPoint x: 1, endPoint y: 101, distance: 135.6
click at [137, 67] on button "content_copy" at bounding box center [143, 65] width 13 height 13
click at [202, 89] on img at bounding box center [203, 88] width 13 height 5
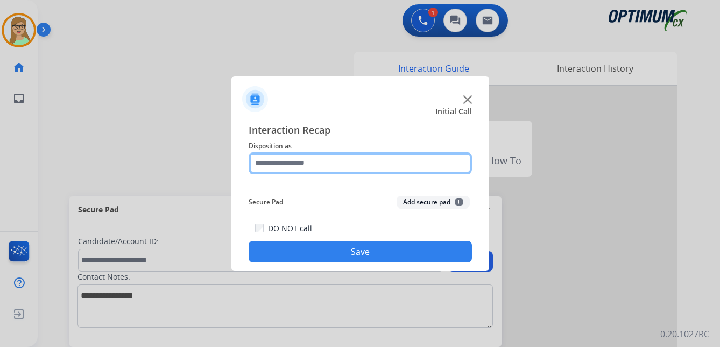
click at [287, 166] on input "text" at bounding box center [360, 163] width 223 height 22
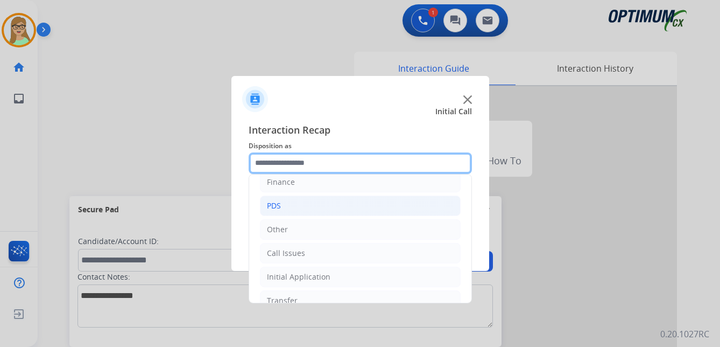
scroll to position [73, 0]
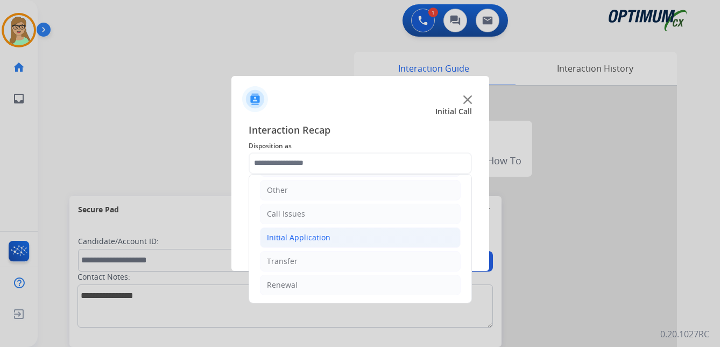
click at [299, 235] on div "Initial Application" at bounding box center [298, 237] width 63 height 11
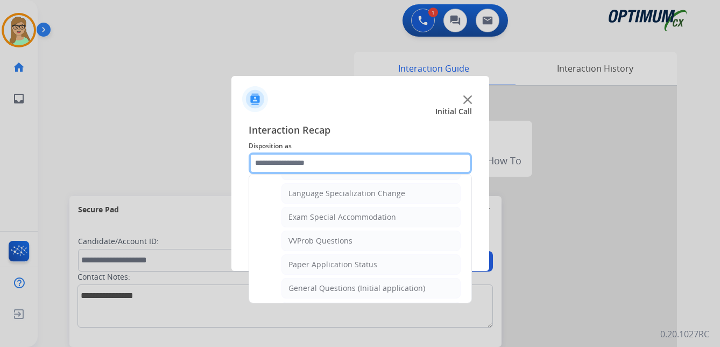
scroll to position [557, 0]
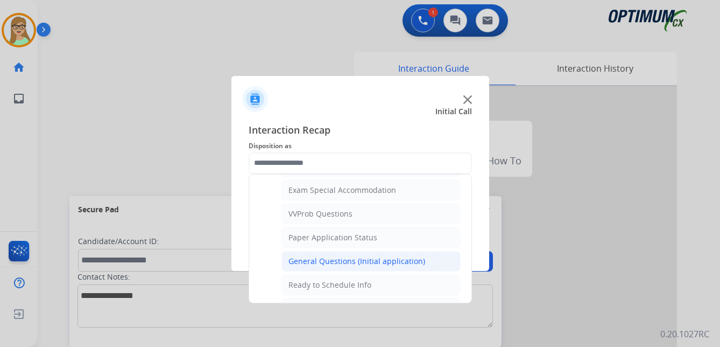
click at [324, 259] on div "General Questions (Initial application)" at bounding box center [356, 261] width 137 height 11
type input "**********"
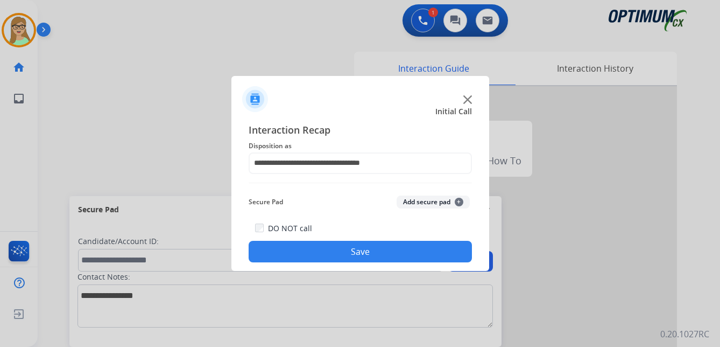
drag, startPoint x: 322, startPoint y: 259, endPoint x: 312, endPoint y: 257, distance: 9.8
click at [321, 259] on button "Save" at bounding box center [360, 252] width 223 height 22
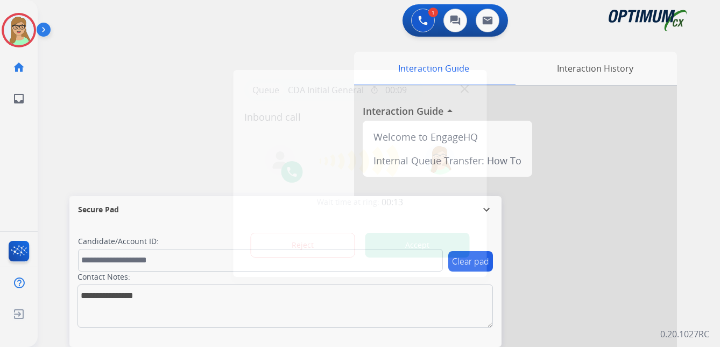
click at [118, 101] on div at bounding box center [360, 173] width 720 height 347
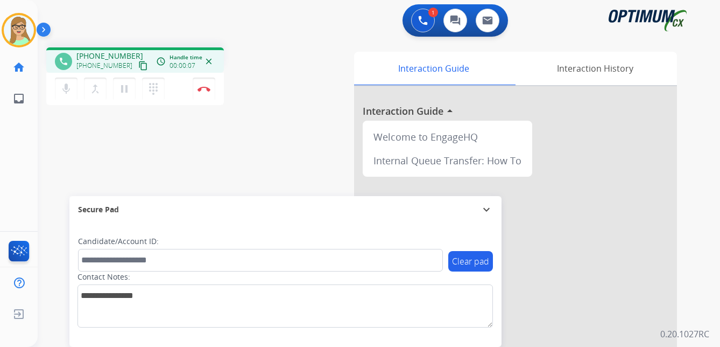
click at [138, 69] on mat-icon "content_copy" at bounding box center [143, 66] width 10 height 10
click at [205, 90] on img at bounding box center [203, 88] width 13 height 5
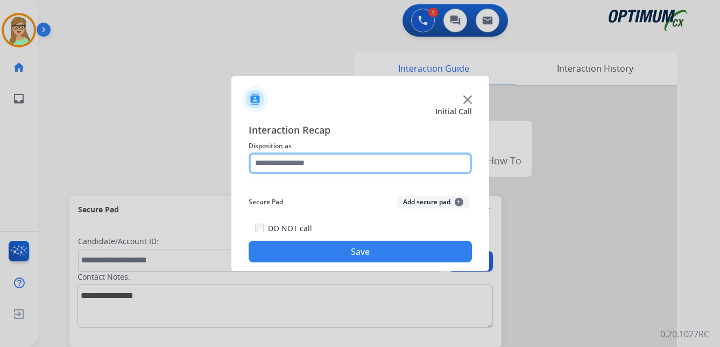
click at [301, 164] on input "text" at bounding box center [360, 163] width 223 height 22
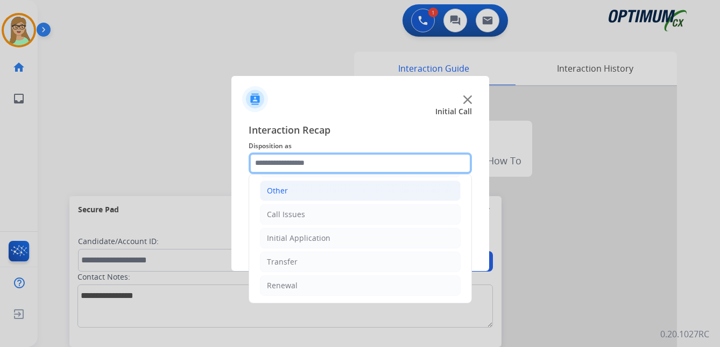
scroll to position [73, 0]
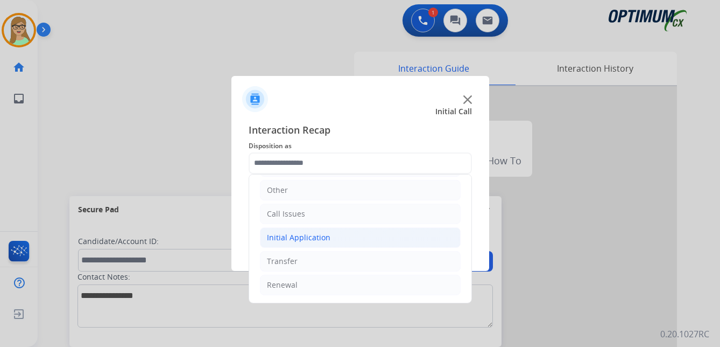
click at [315, 232] on div "Initial Application" at bounding box center [298, 237] width 63 height 11
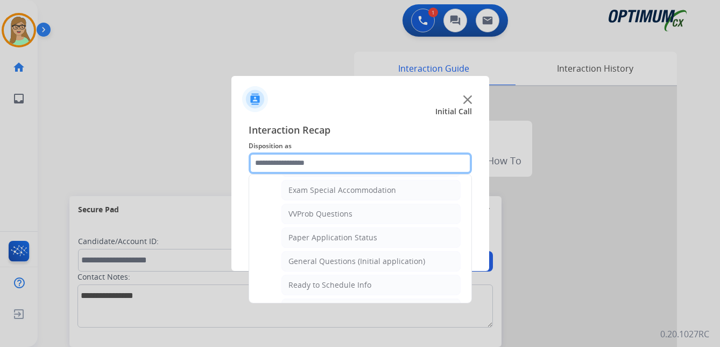
scroll to position [611, 0]
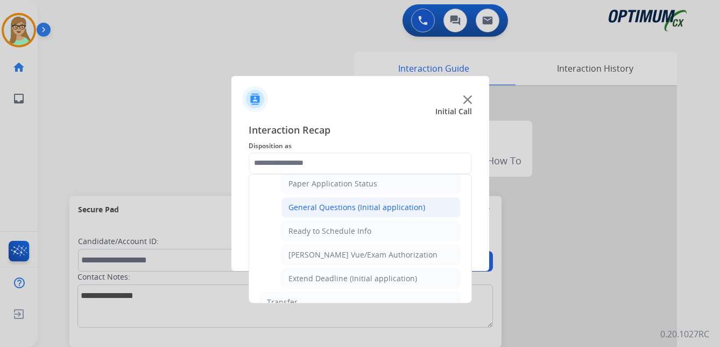
click at [328, 202] on div "General Questions (Initial application)" at bounding box center [356, 207] width 137 height 11
type input "**********"
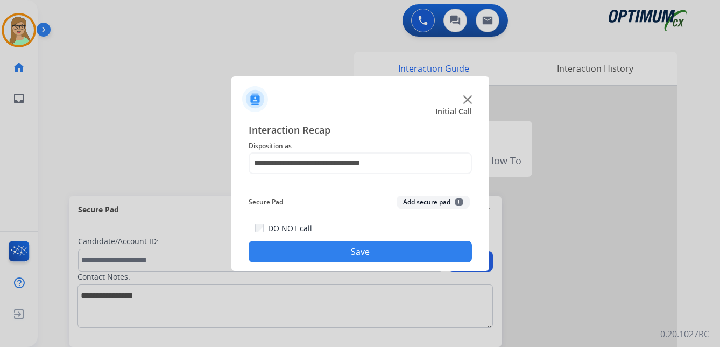
drag, startPoint x: 313, startPoint y: 253, endPoint x: 107, endPoint y: 289, distance: 209.7
click at [313, 253] on button "Save" at bounding box center [360, 252] width 223 height 22
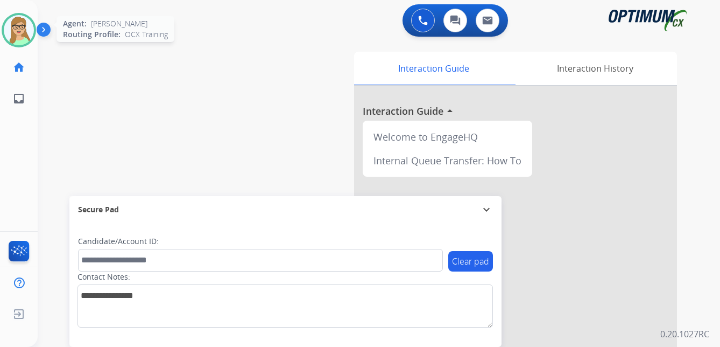
click at [30, 25] on img at bounding box center [19, 30] width 30 height 30
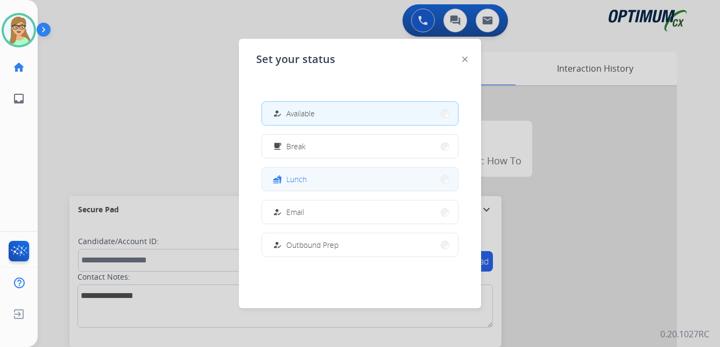
click at [296, 182] on span "Lunch" at bounding box center [296, 178] width 20 height 11
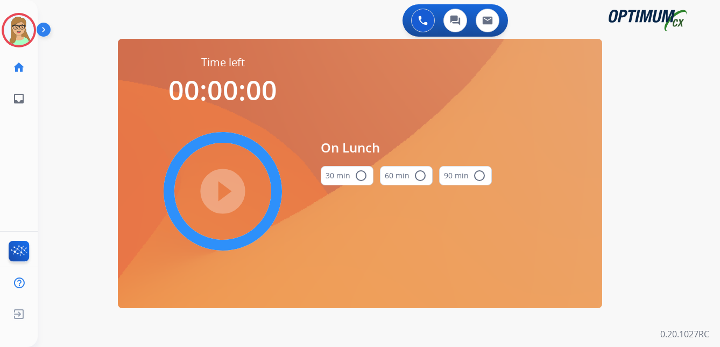
click at [359, 174] on mat-icon "radio_button_unchecked" at bounding box center [361, 175] width 13 height 13
click at [221, 189] on mat-icon "play_circle_filled" at bounding box center [222, 191] width 13 height 13
